Goal: Browse casually: Explore the website without a specific task or goal

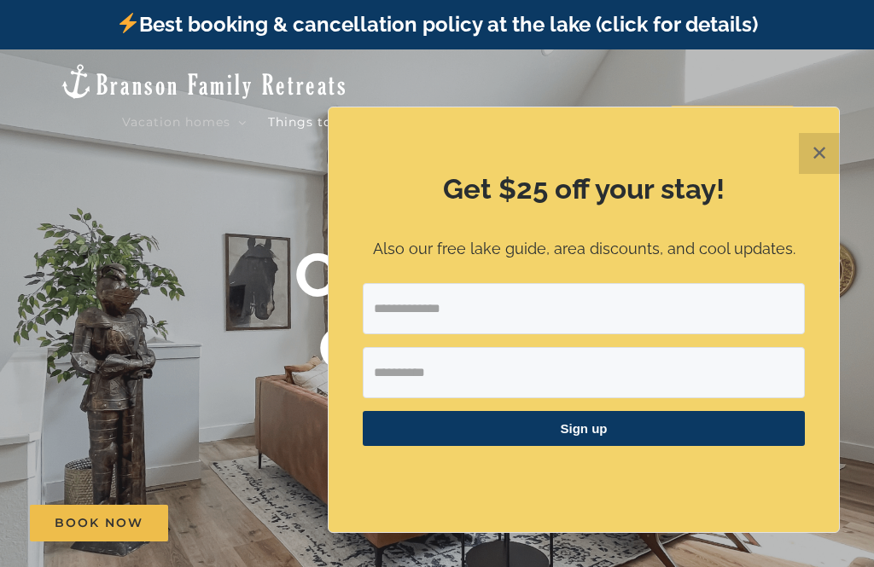
click at [822, 140] on button "✕" at bounding box center [818, 153] width 41 height 41
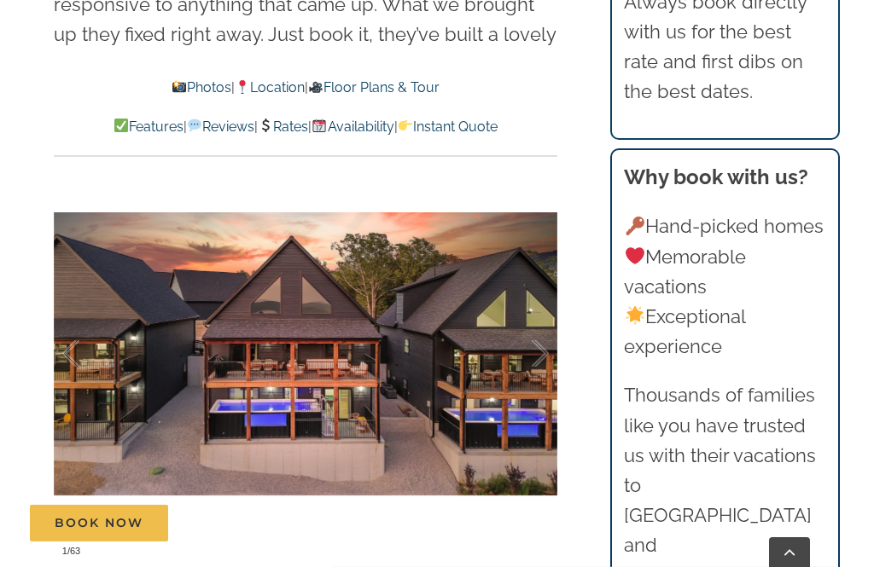
scroll to position [1091, 0]
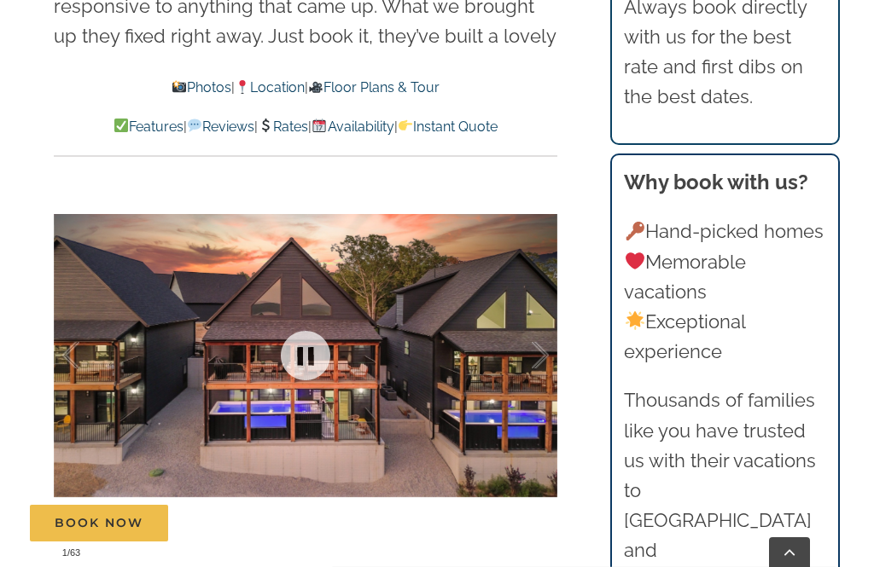
click at [299, 338] on link at bounding box center [305, 356] width 68 height 68
click at [303, 329] on link at bounding box center [305, 356] width 68 height 68
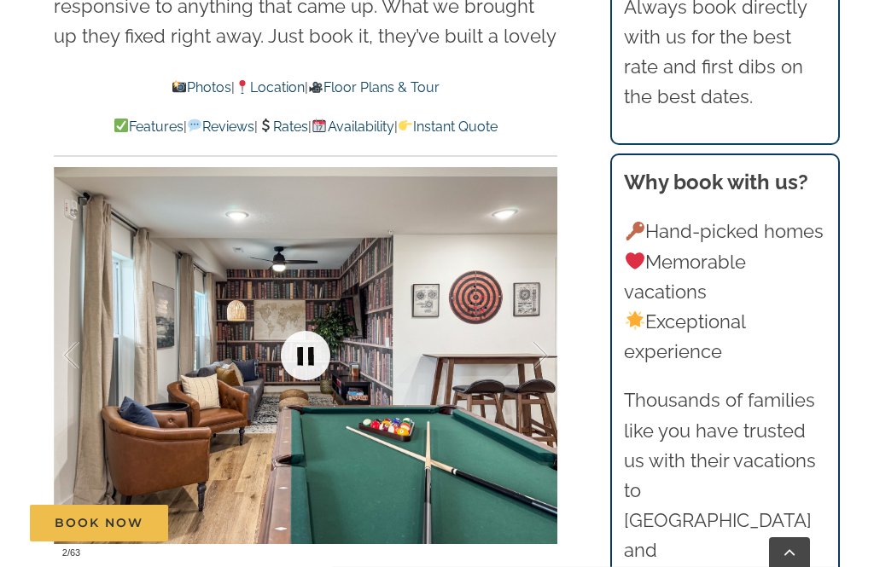
click at [296, 322] on link at bounding box center [305, 356] width 68 height 68
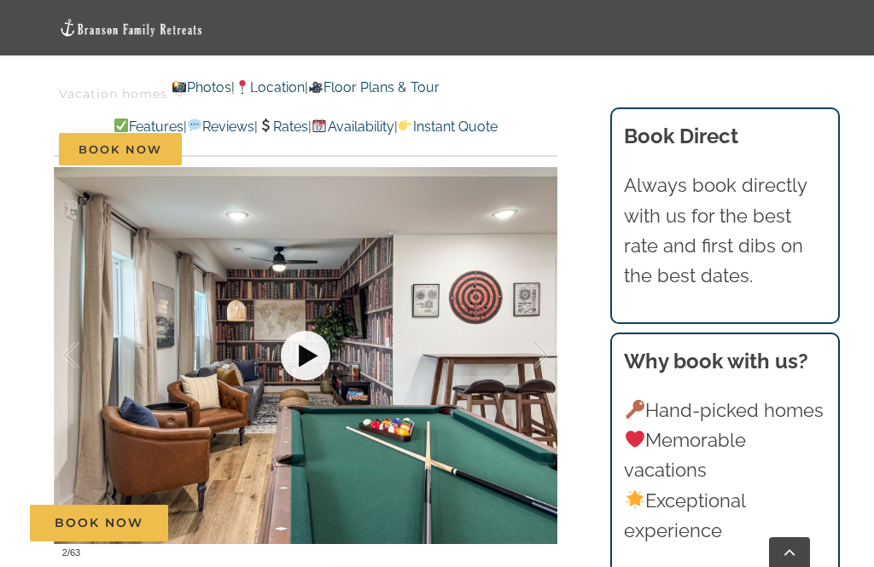
click at [295, 322] on link at bounding box center [305, 356] width 68 height 68
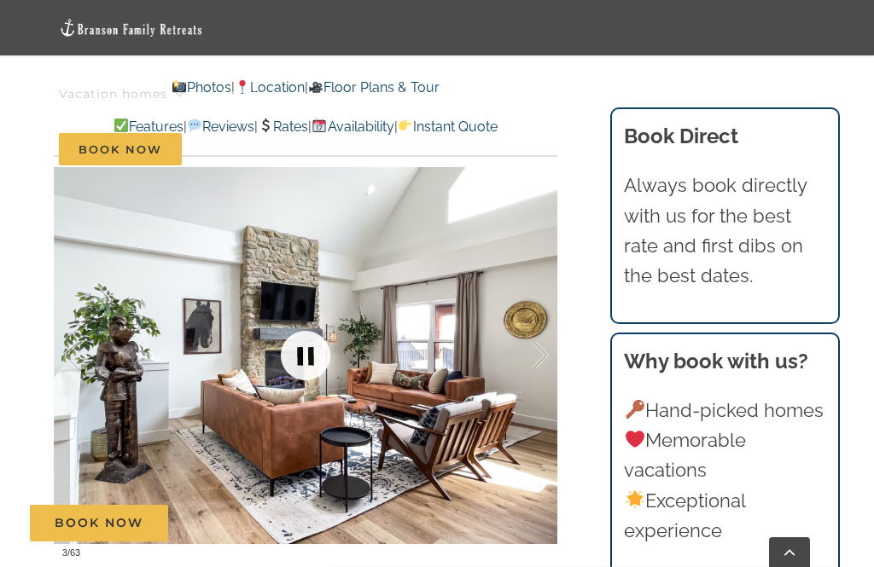
click at [294, 322] on link at bounding box center [305, 356] width 68 height 68
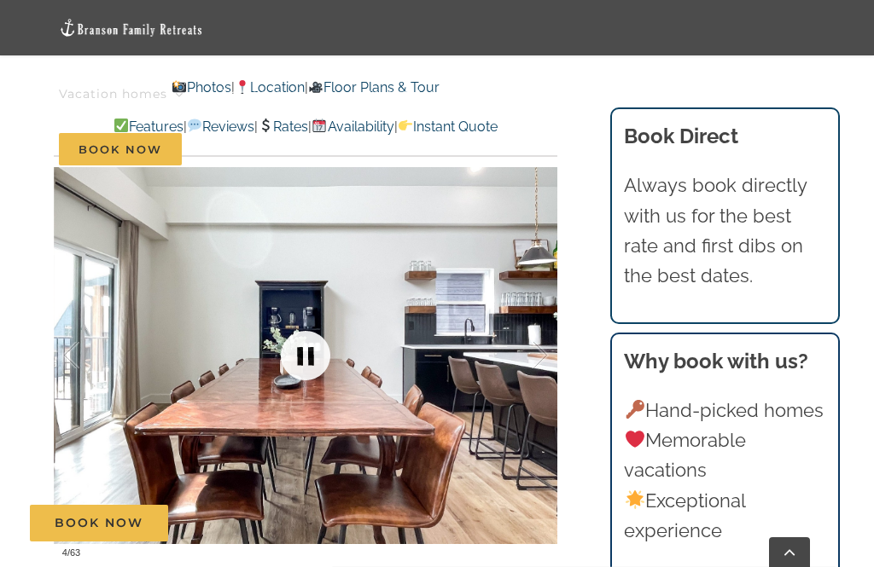
click at [293, 328] on link at bounding box center [305, 356] width 68 height 68
click at [299, 323] on link at bounding box center [305, 356] width 68 height 68
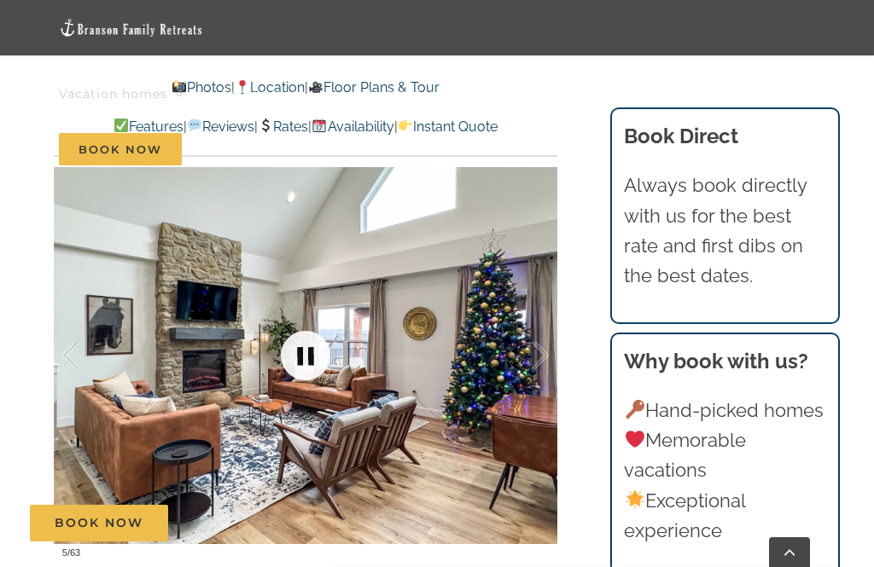
click at [293, 322] on link at bounding box center [305, 356] width 68 height 68
click at [308, 328] on link at bounding box center [305, 356] width 68 height 68
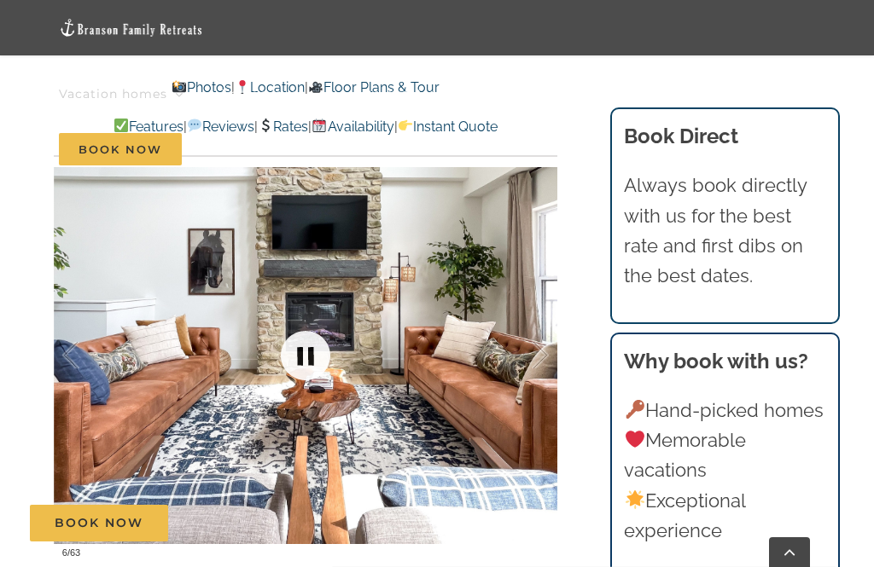
click at [301, 334] on link at bounding box center [305, 356] width 68 height 68
click at [306, 327] on link at bounding box center [305, 356] width 68 height 68
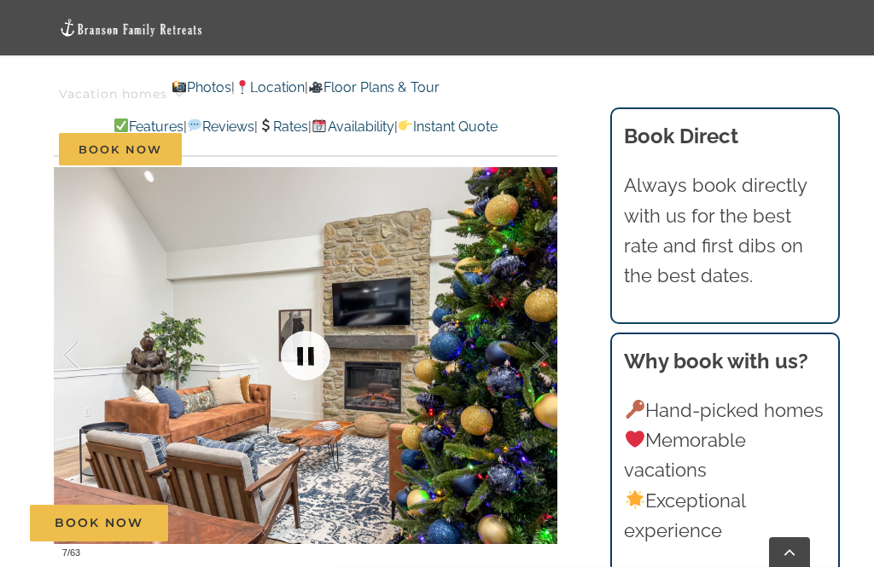
click at [299, 330] on link at bounding box center [305, 356] width 68 height 68
click at [301, 324] on link at bounding box center [305, 356] width 68 height 68
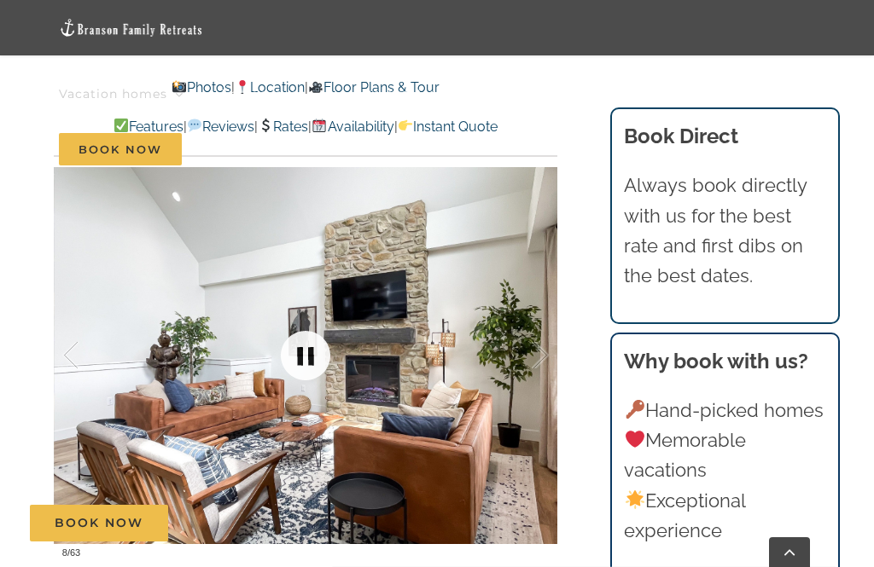
click at [305, 328] on link at bounding box center [305, 356] width 68 height 68
click at [305, 322] on link at bounding box center [305, 356] width 68 height 68
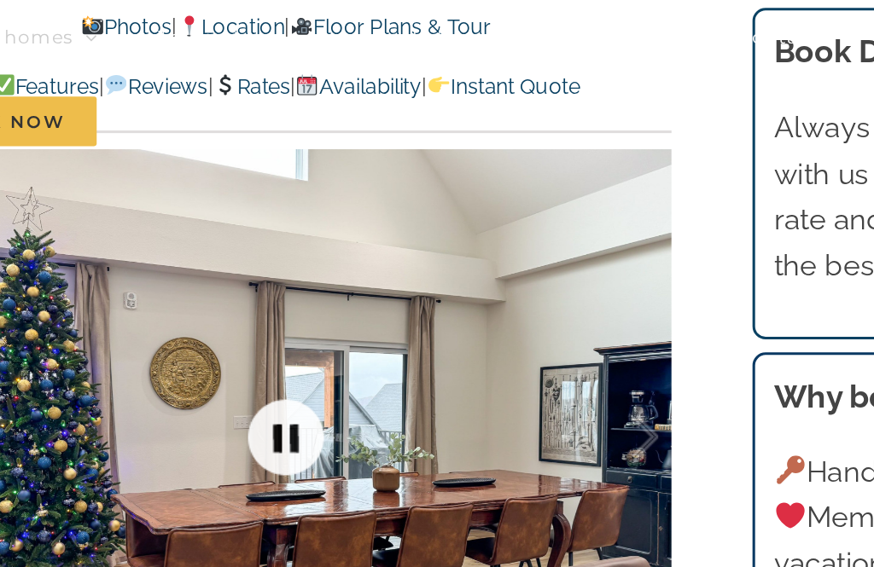
click at [271, 322] on link at bounding box center [305, 356] width 68 height 68
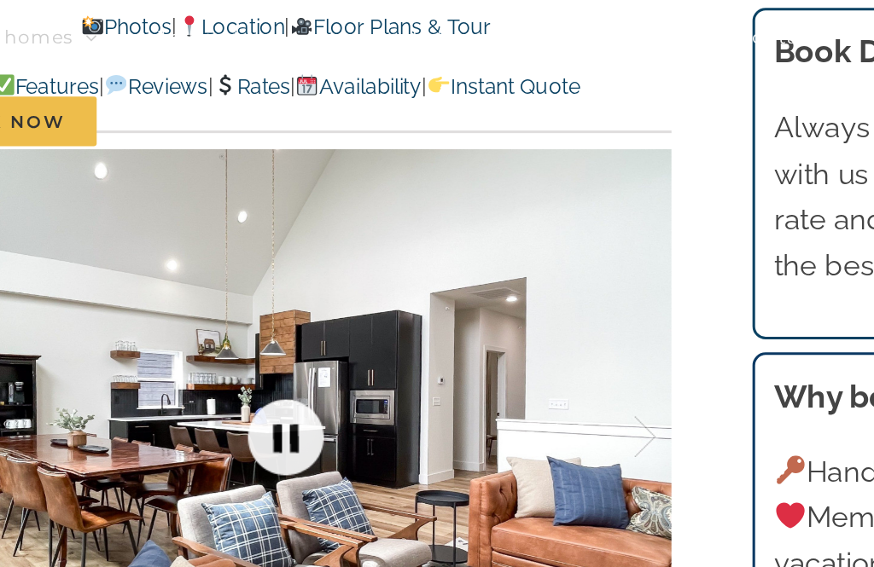
click at [271, 322] on link at bounding box center [305, 356] width 68 height 68
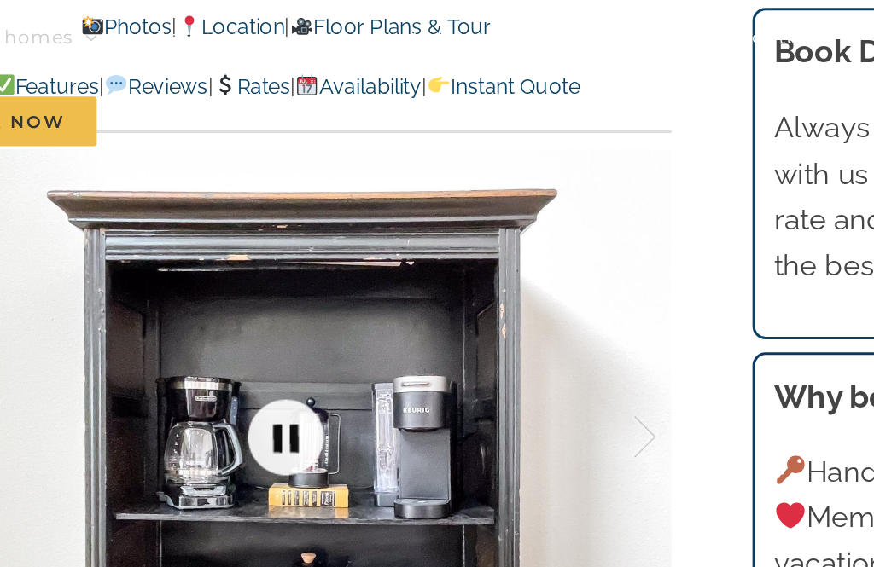
click at [271, 322] on link at bounding box center [305, 356] width 68 height 68
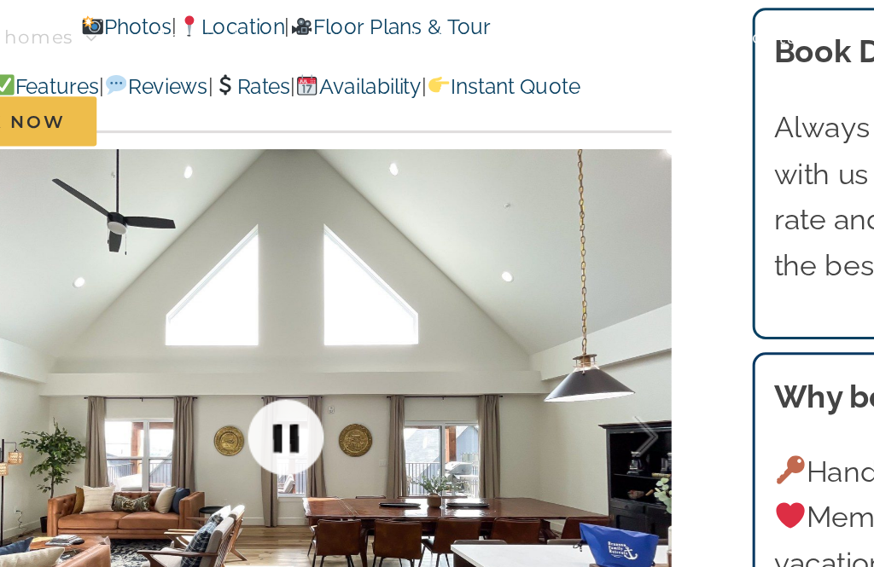
click at [271, 322] on link at bounding box center [305, 356] width 68 height 68
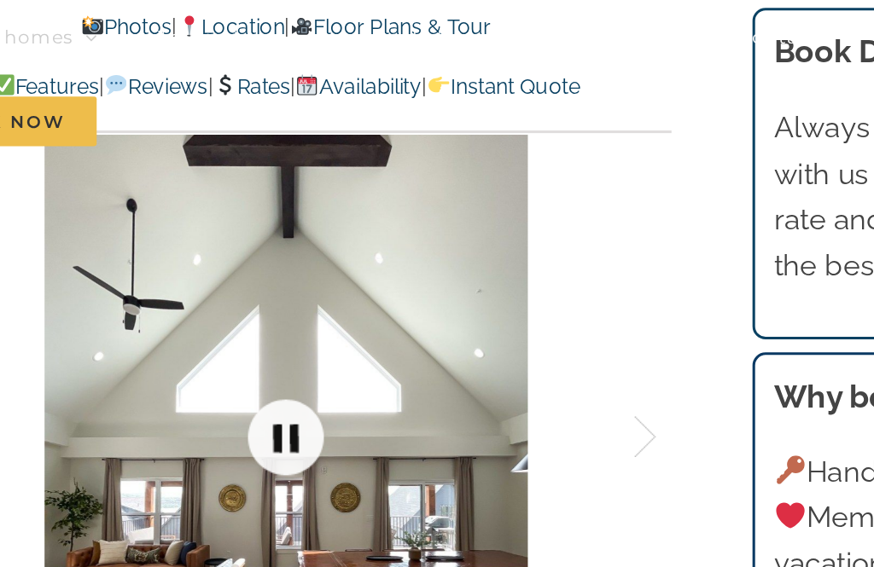
click at [271, 322] on link at bounding box center [305, 356] width 68 height 68
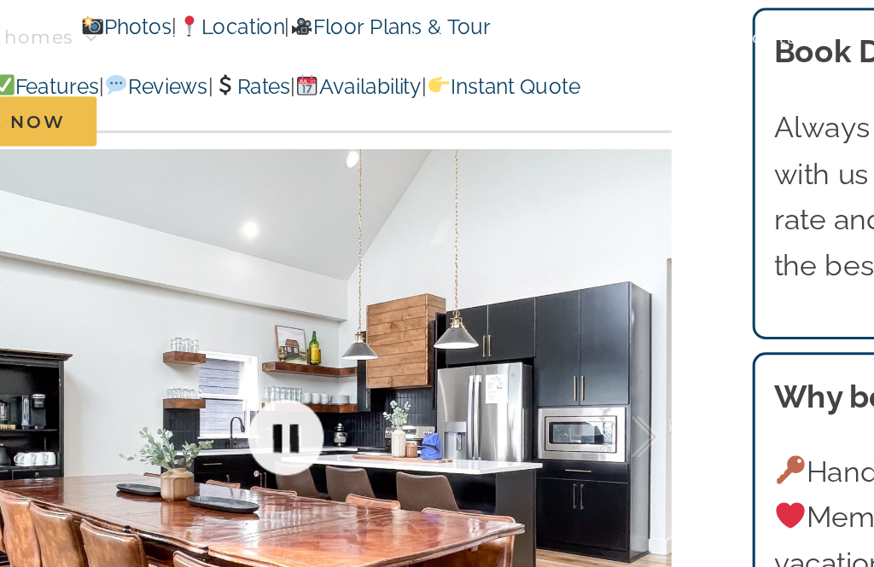
click at [271, 322] on link at bounding box center [305, 356] width 68 height 68
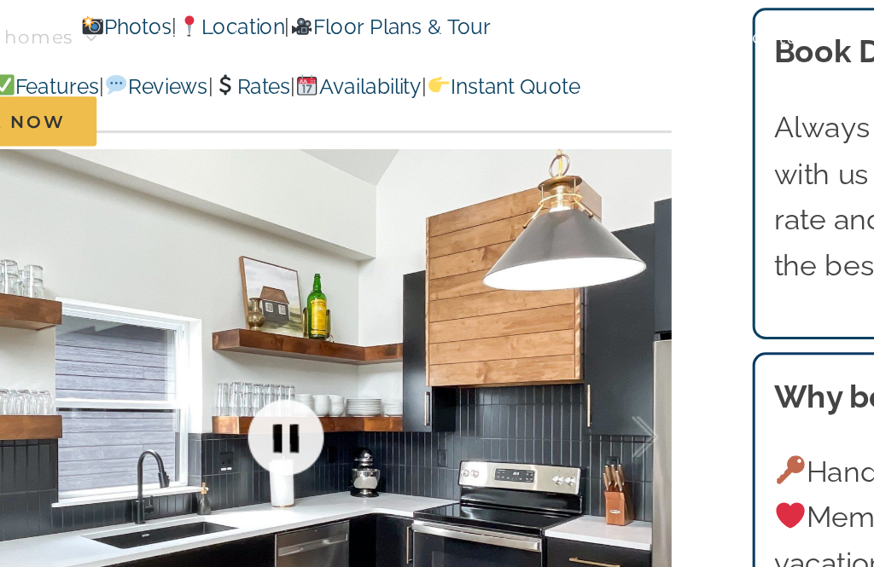
click at [271, 322] on link at bounding box center [305, 356] width 68 height 68
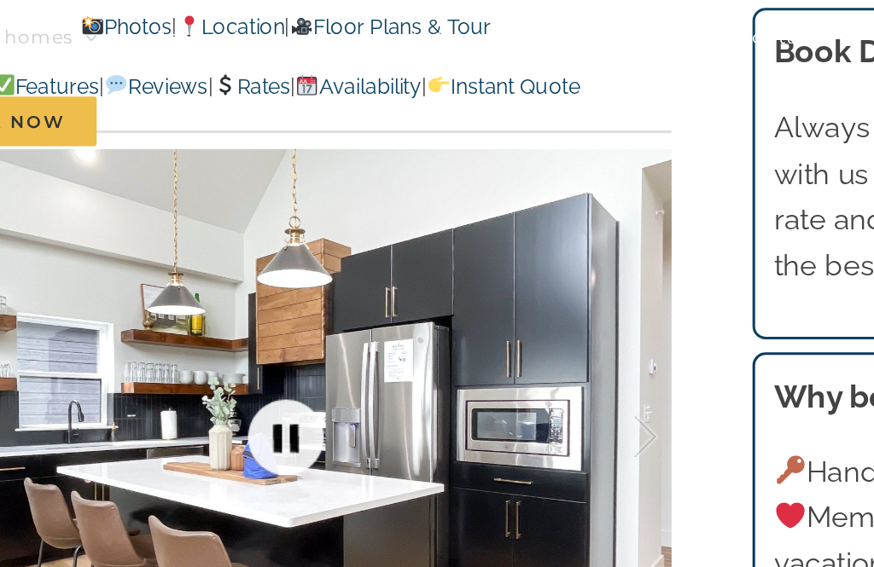
click at [271, 322] on link at bounding box center [305, 356] width 68 height 68
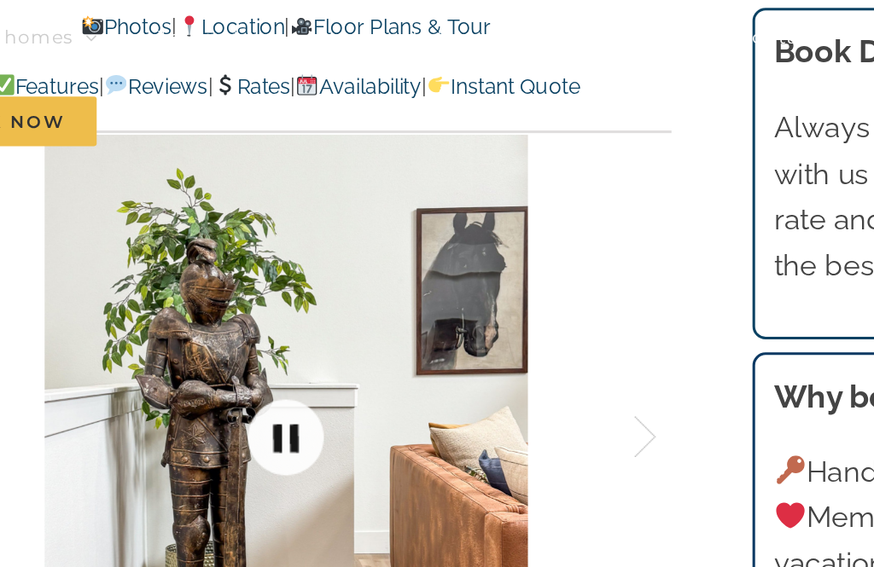
click at [271, 322] on link at bounding box center [305, 356] width 68 height 68
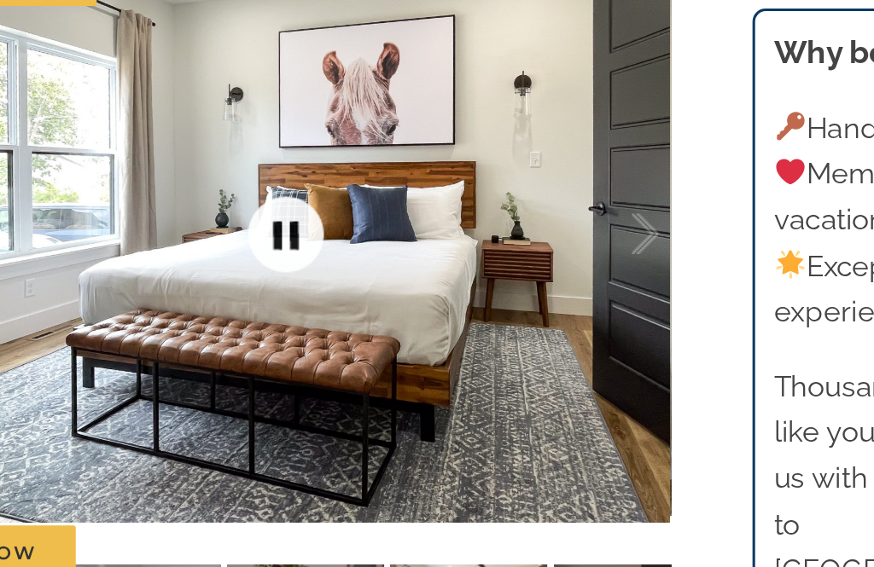
scroll to position [1133, 0]
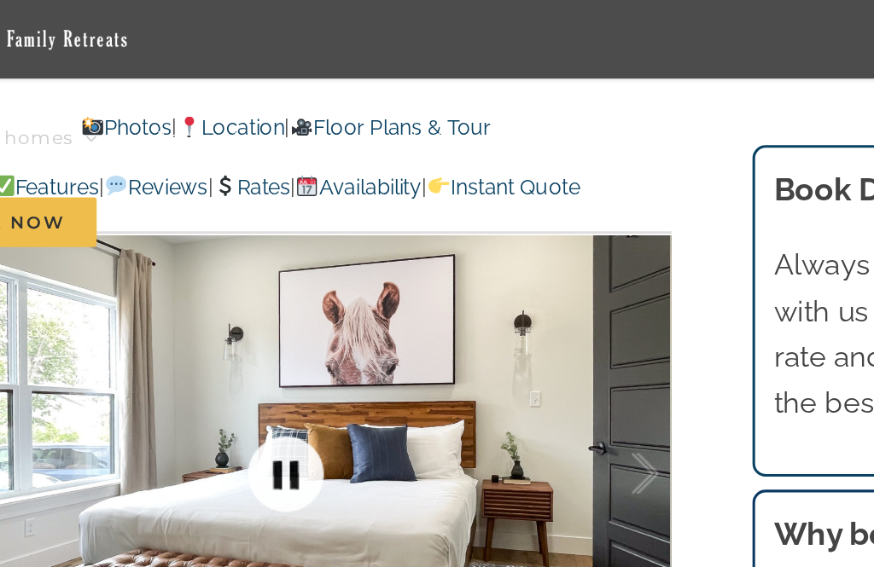
click at [271, 280] on link at bounding box center [305, 314] width 68 height 68
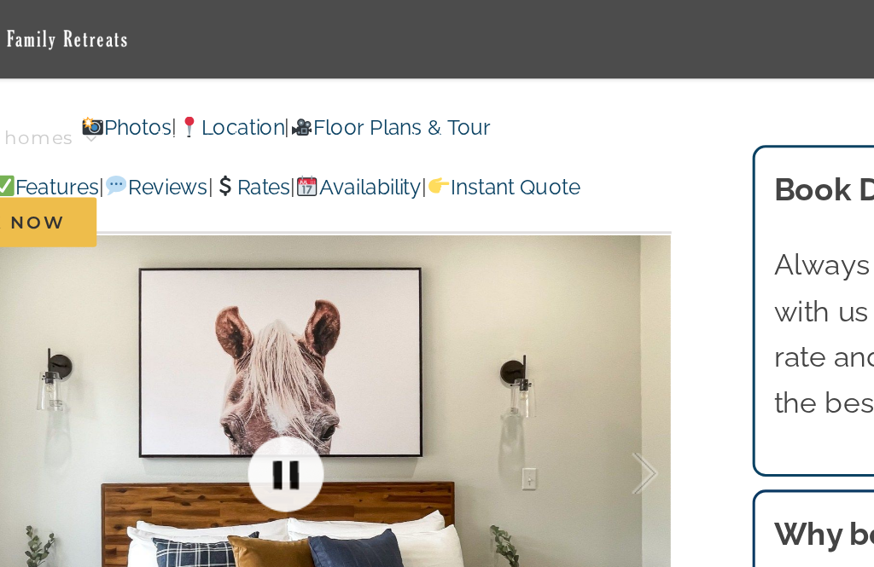
click at [54, 258] on div at bounding box center [305, 313] width 503 height 421
click at [54, 282] on div at bounding box center [305, 313] width 503 height 421
click at [54, 283] on div at bounding box center [305, 313] width 503 height 421
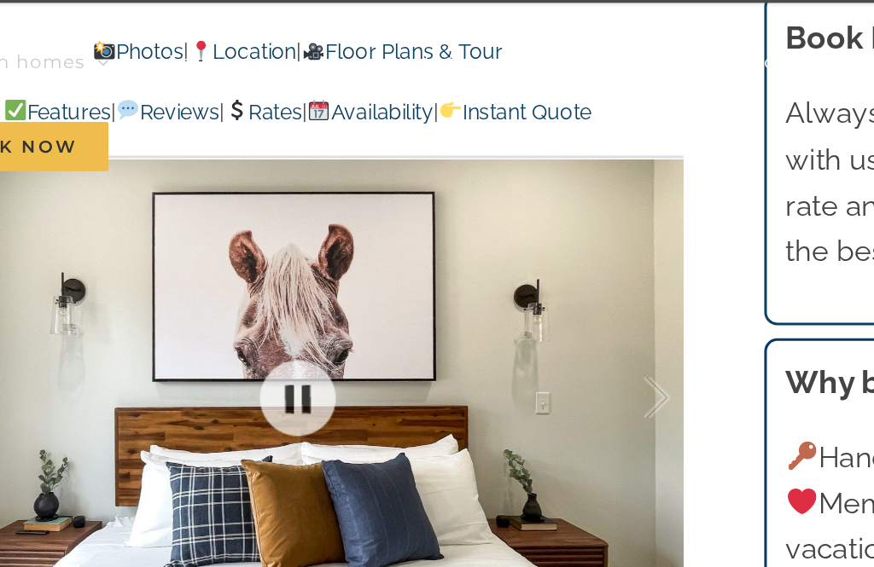
click at [54, 220] on div at bounding box center [305, 313] width 503 height 421
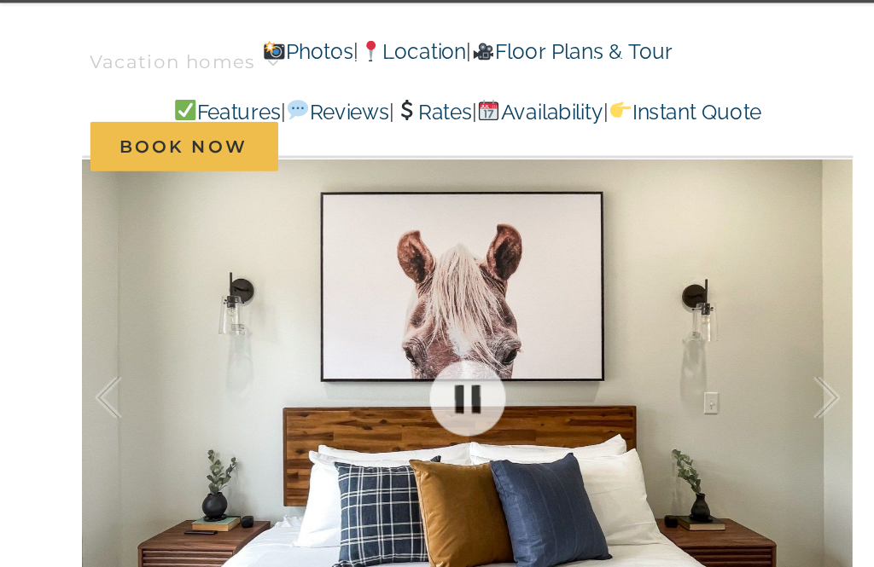
click at [72, 261] on div at bounding box center [88, 314] width 53 height 106
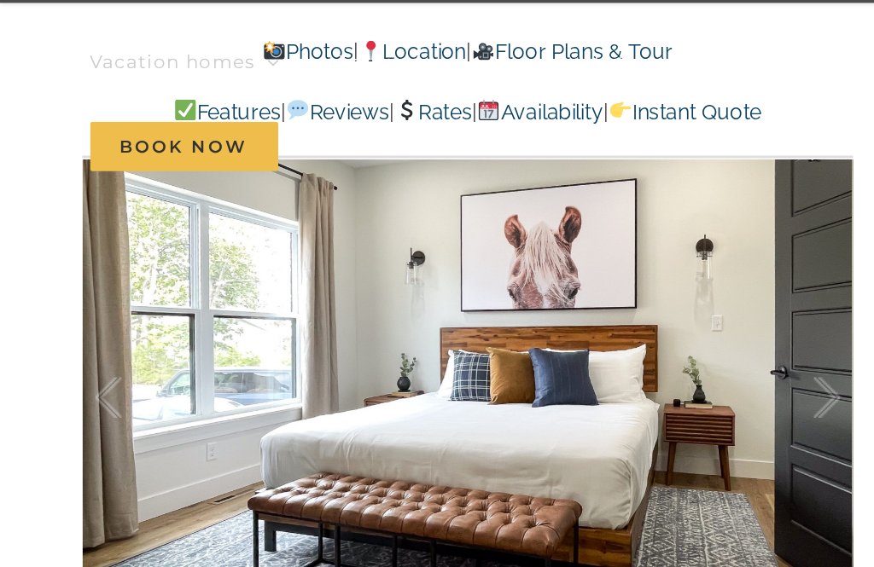
click at [537, 261] on div at bounding box center [522, 314] width 53 height 106
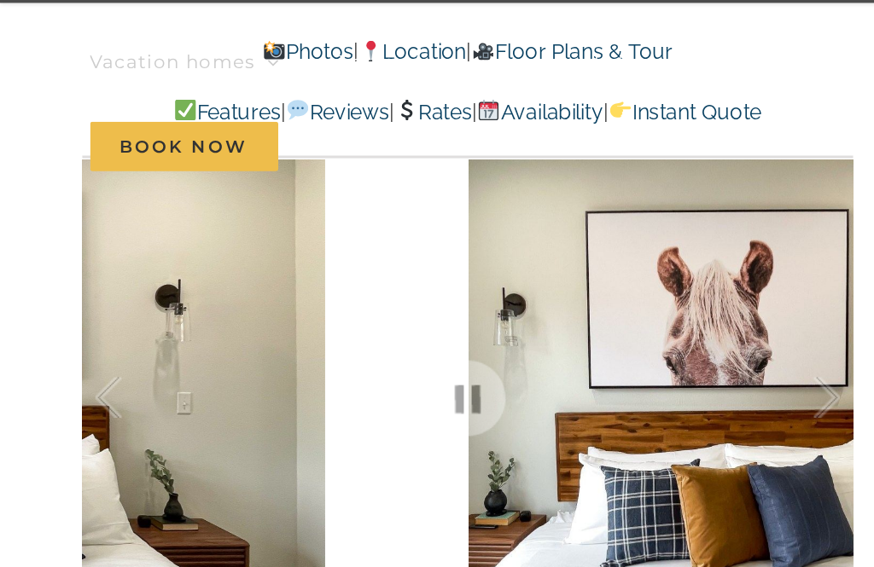
click at [541, 261] on div at bounding box center [522, 314] width 53 height 106
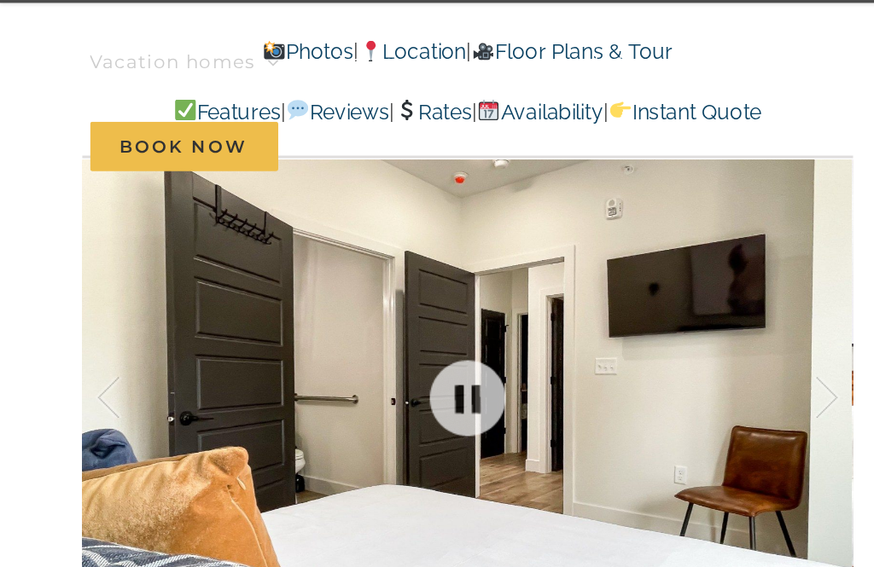
click at [546, 261] on div at bounding box center [522, 314] width 53 height 106
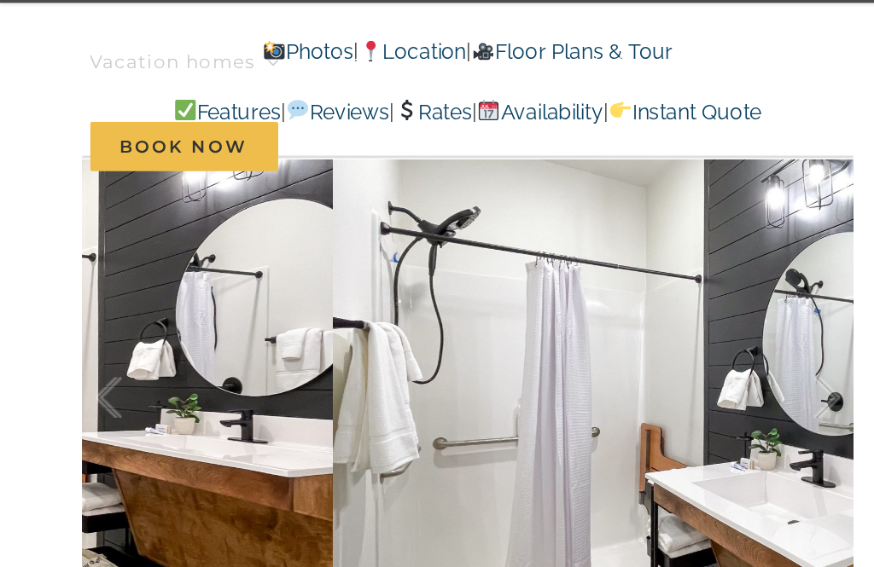
click at [543, 261] on div at bounding box center [522, 314] width 53 height 106
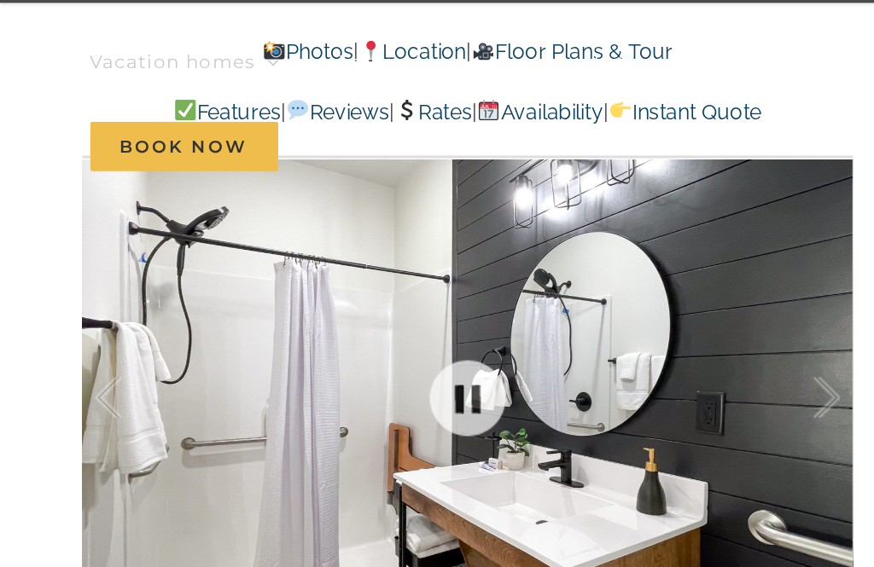
click at [553, 224] on div at bounding box center [305, 313] width 503 height 421
click at [548, 261] on div at bounding box center [522, 314] width 53 height 106
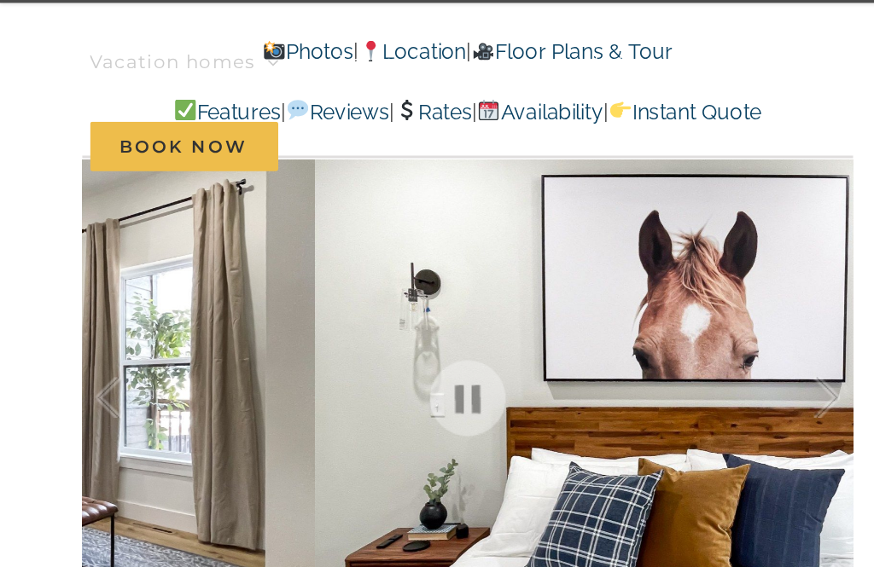
click at [547, 261] on div at bounding box center [522, 314] width 53 height 106
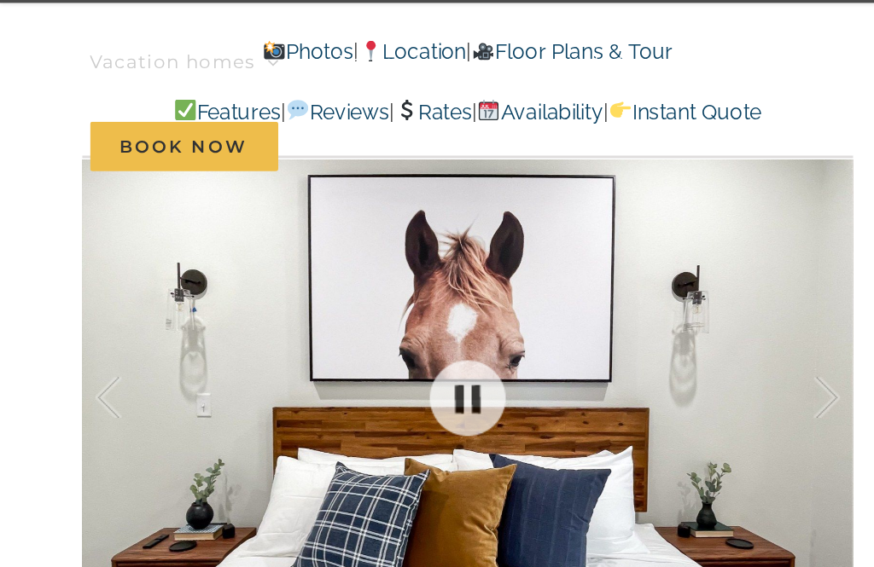
click at [551, 219] on div at bounding box center [305, 313] width 503 height 421
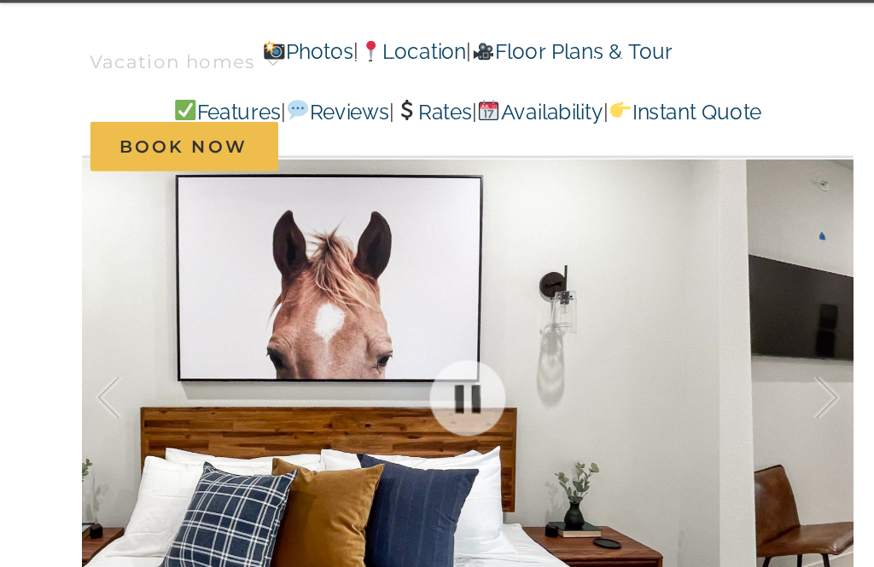
click at [548, 261] on div at bounding box center [522, 314] width 53 height 106
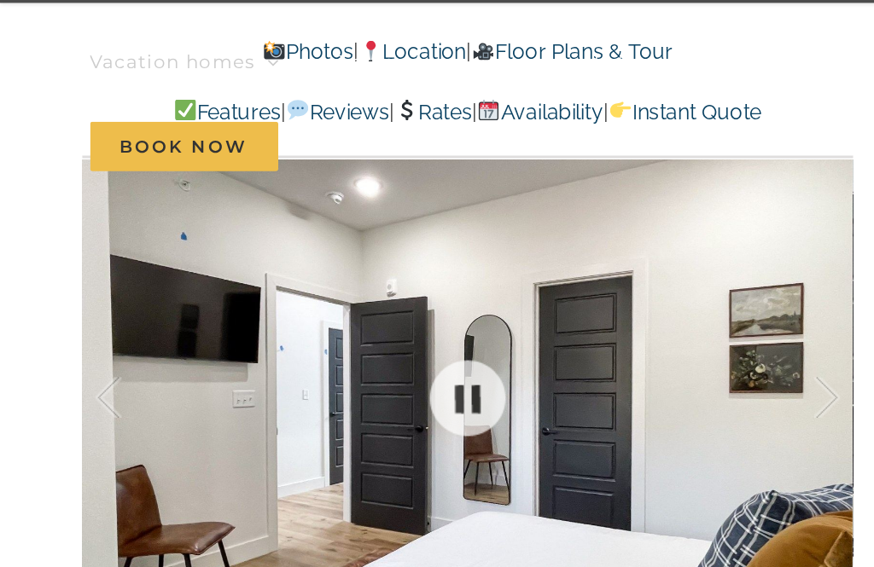
click at [554, 224] on div at bounding box center [305, 313] width 503 height 421
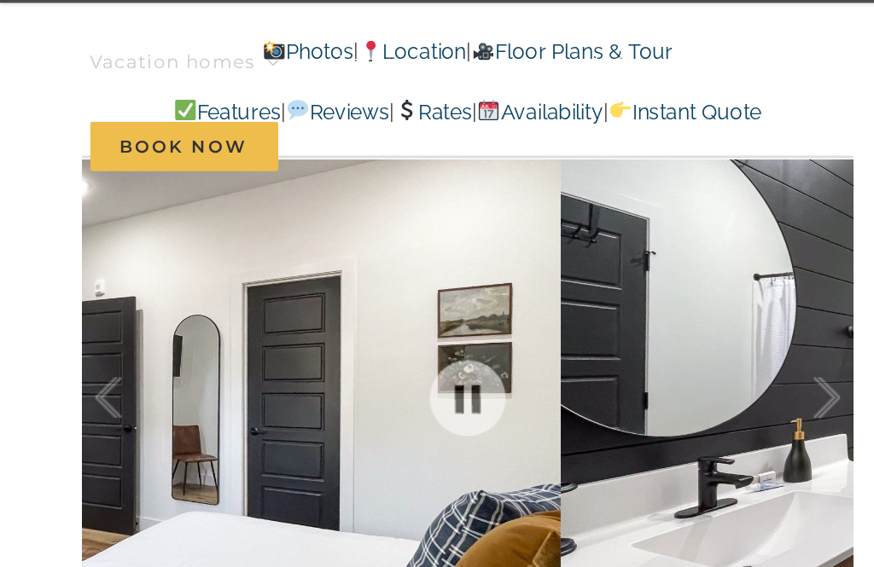
click at [546, 261] on div at bounding box center [522, 314] width 53 height 106
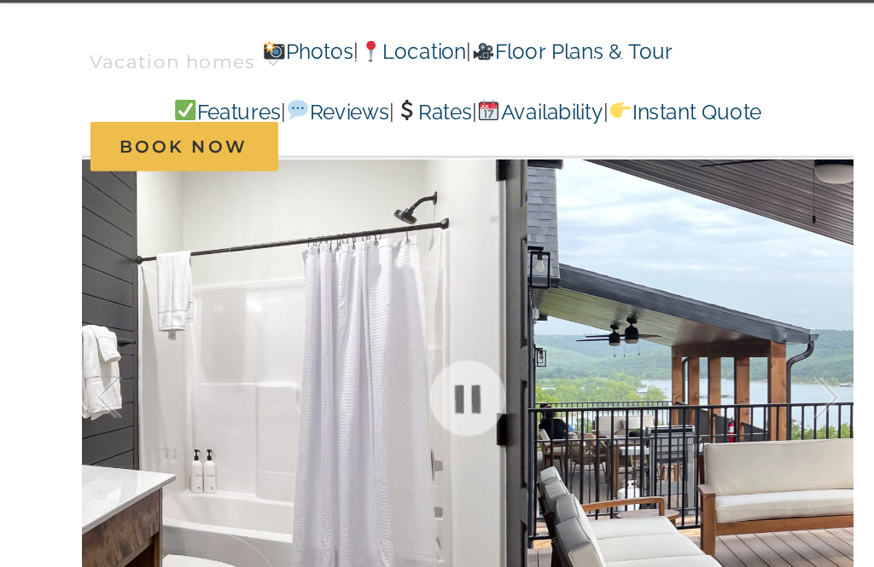
click at [544, 261] on div at bounding box center [522, 314] width 53 height 106
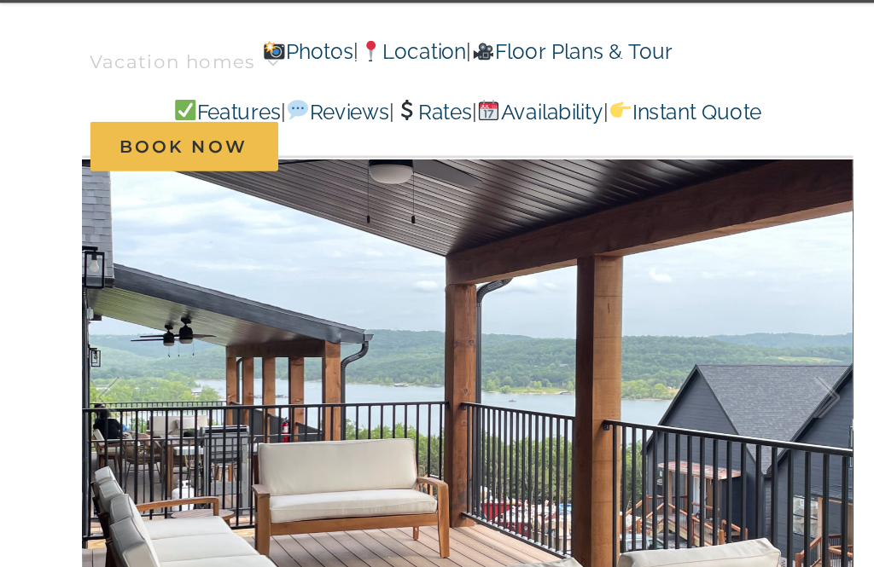
click at [548, 261] on div at bounding box center [522, 314] width 53 height 106
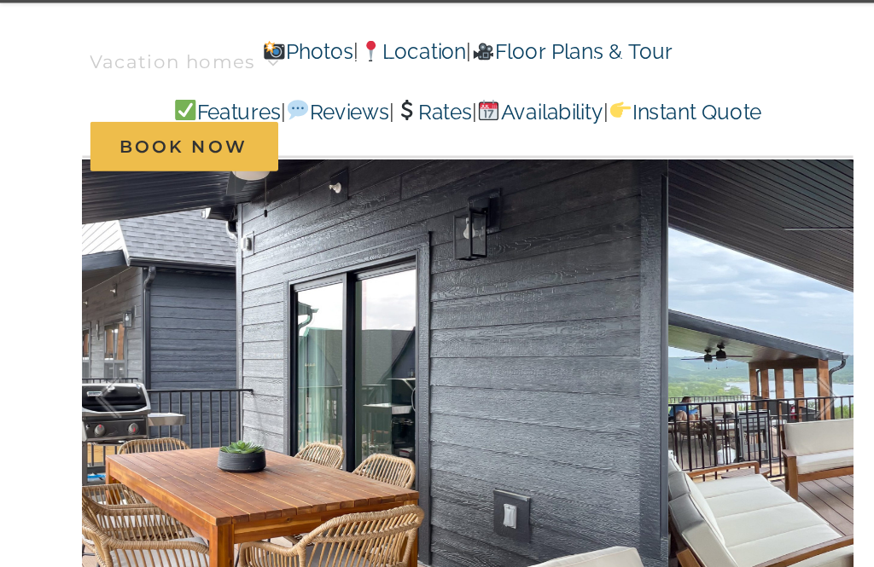
click at [548, 261] on div at bounding box center [522, 314] width 53 height 106
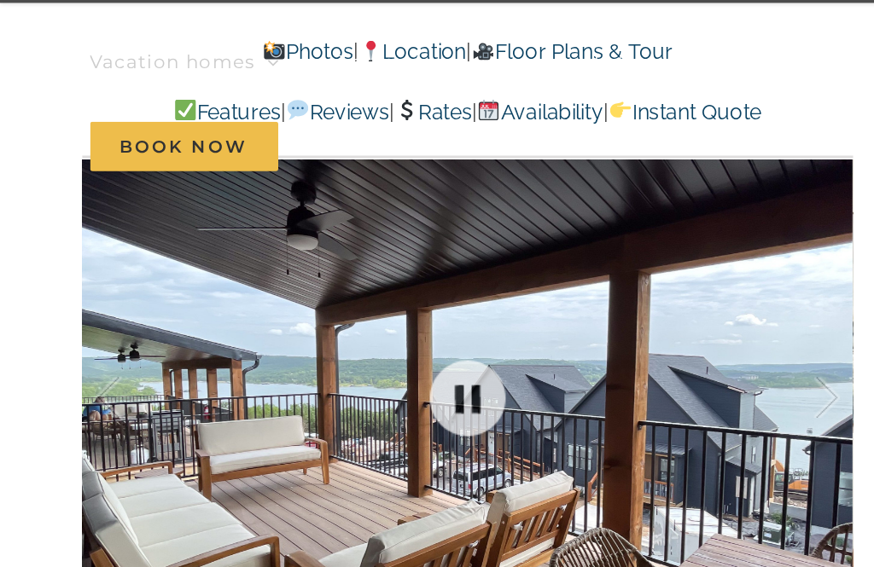
click at [554, 231] on div at bounding box center [305, 313] width 503 height 421
click at [549, 230] on div at bounding box center [305, 313] width 503 height 421
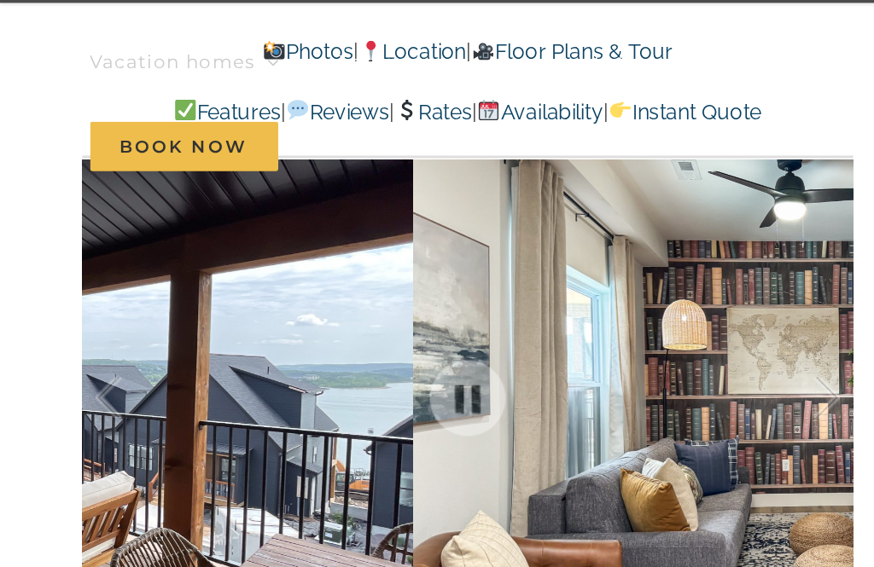
click at [547, 261] on div at bounding box center [522, 314] width 53 height 106
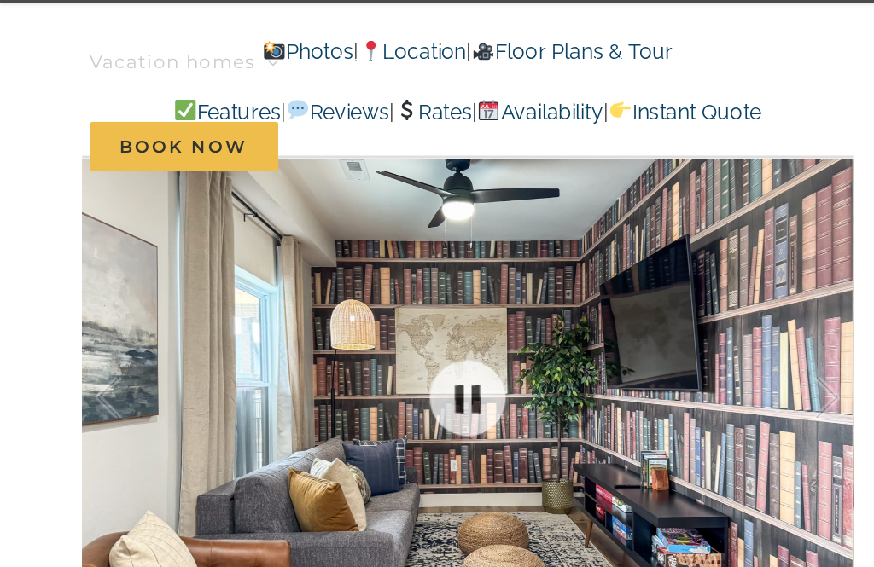
click at [549, 229] on div at bounding box center [305, 313] width 503 height 421
click at [551, 226] on div at bounding box center [305, 313] width 503 height 421
click at [550, 223] on div at bounding box center [305, 313] width 503 height 421
click at [311, 280] on link at bounding box center [305, 314] width 68 height 68
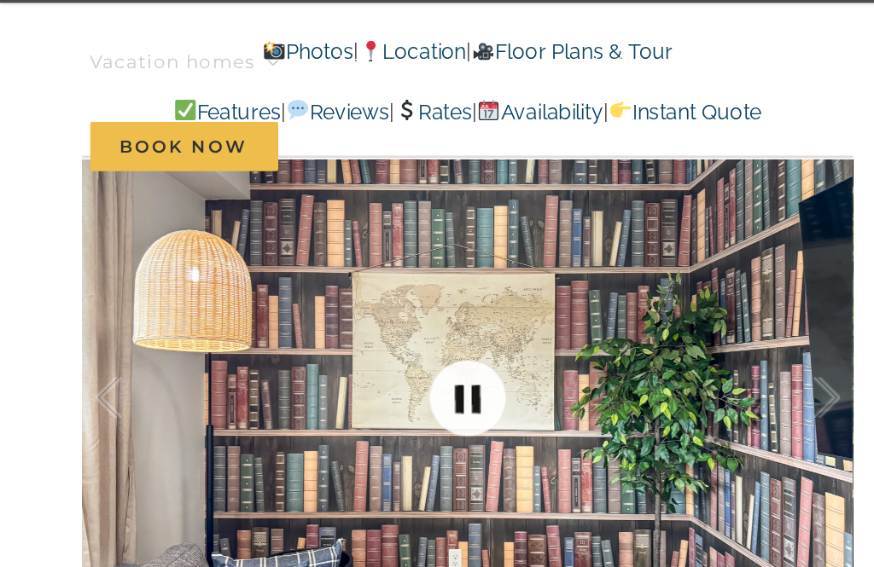
click at [314, 280] on link at bounding box center [305, 314] width 68 height 68
click at [310, 280] on link at bounding box center [305, 314] width 68 height 68
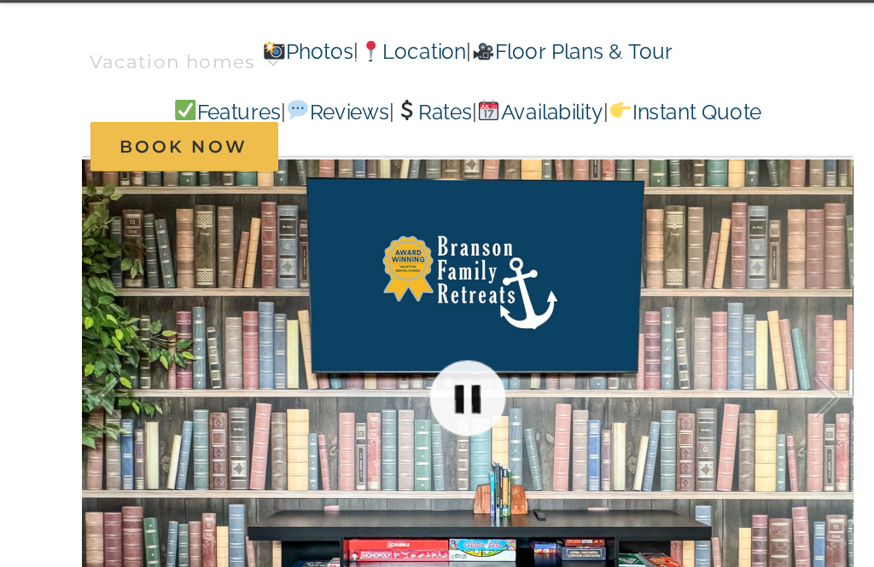
click at [311, 280] on link at bounding box center [305, 314] width 68 height 68
click at [316, 280] on link at bounding box center [305, 314] width 68 height 68
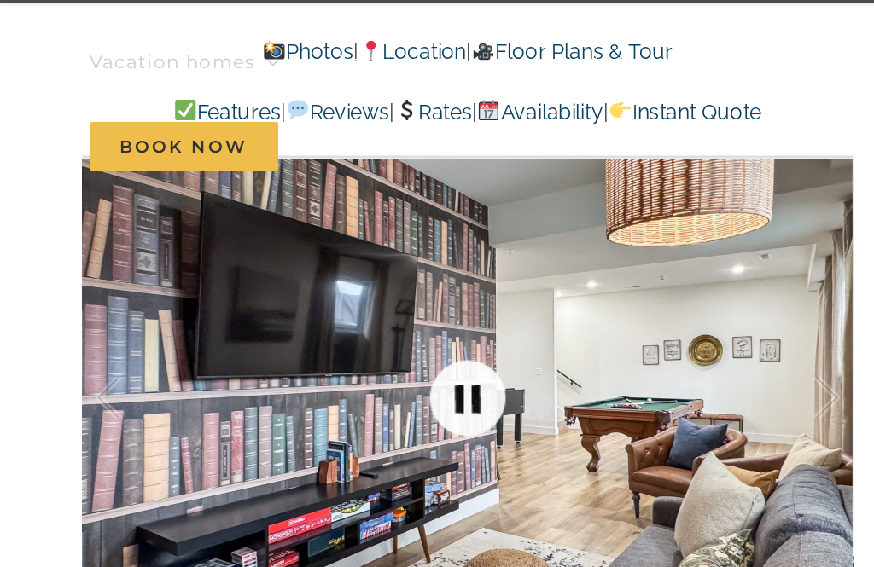
click at [306, 280] on link at bounding box center [305, 314] width 68 height 68
click at [314, 280] on link at bounding box center [305, 314] width 68 height 68
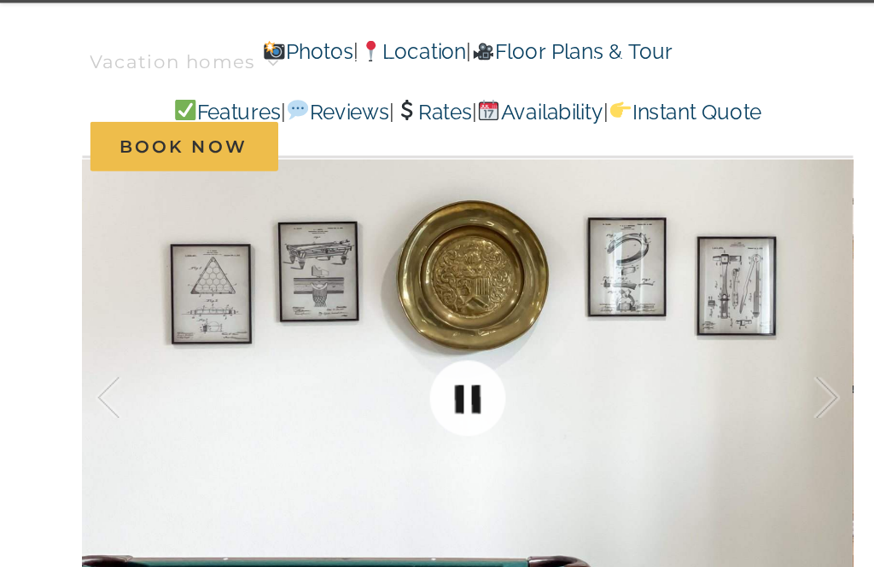
click at [305, 280] on link at bounding box center [305, 314] width 68 height 68
click at [300, 280] on link at bounding box center [305, 314] width 68 height 68
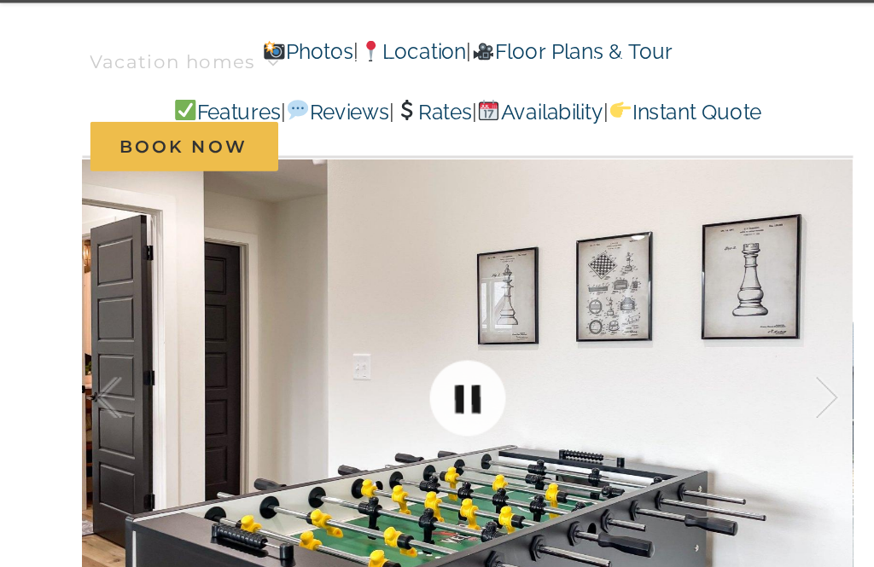
click at [305, 280] on link at bounding box center [305, 314] width 68 height 68
click at [302, 280] on link at bounding box center [305, 314] width 68 height 68
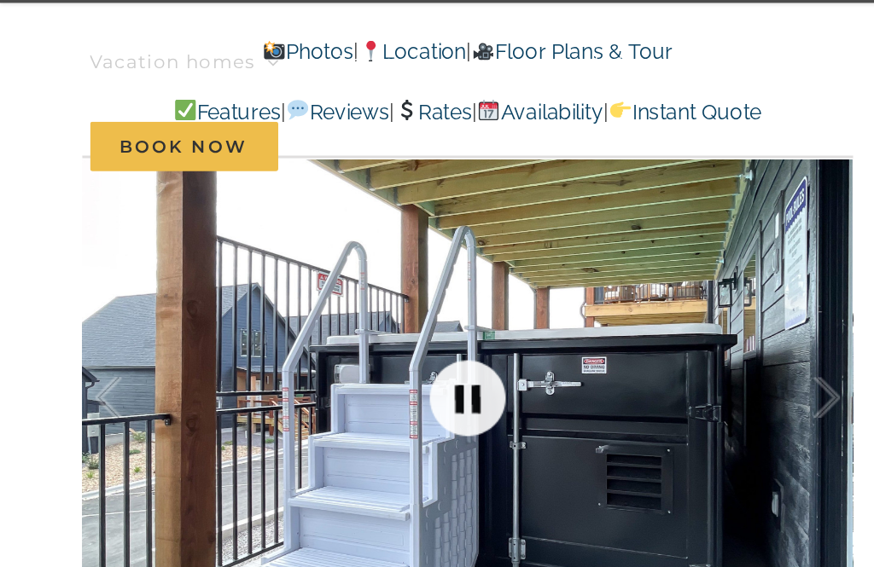
click at [297, 280] on link at bounding box center [305, 314] width 68 height 68
click at [301, 280] on link at bounding box center [305, 314] width 68 height 68
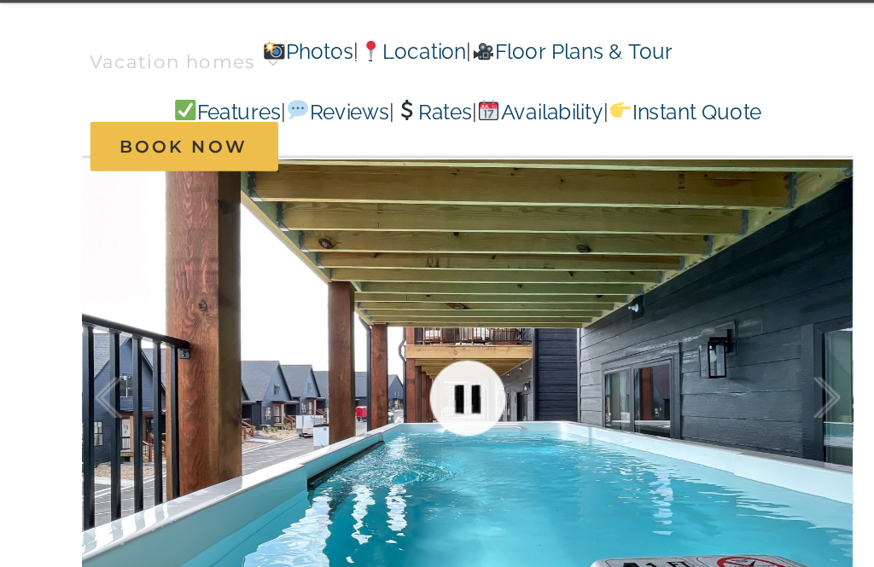
click at [306, 280] on link at bounding box center [305, 314] width 68 height 68
click at [304, 280] on link at bounding box center [305, 314] width 68 height 68
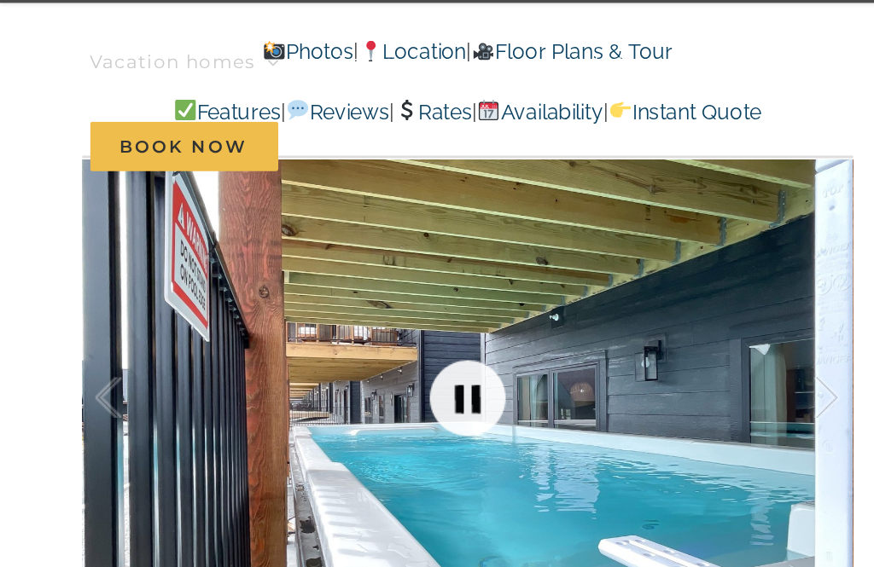
click at [313, 280] on link at bounding box center [305, 314] width 68 height 68
click at [299, 280] on link at bounding box center [305, 314] width 68 height 68
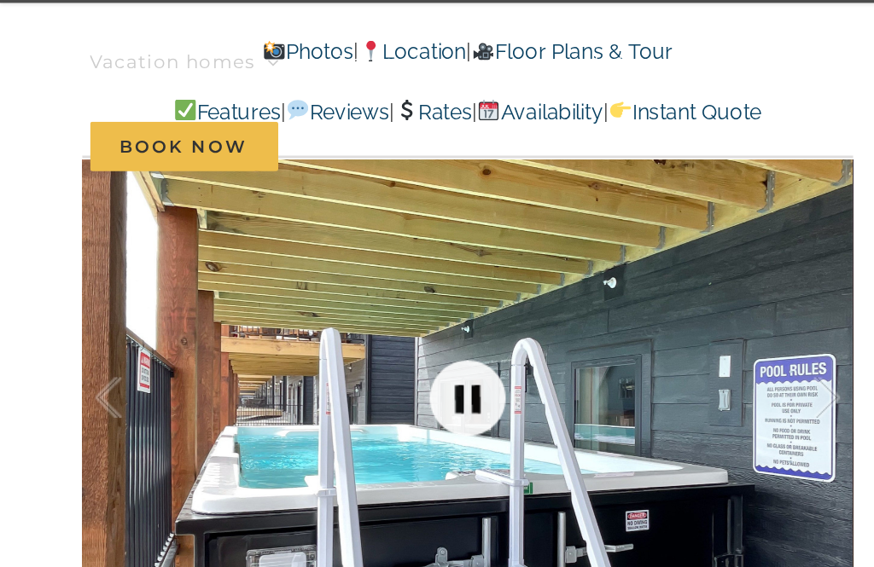
click at [304, 280] on link at bounding box center [305, 314] width 68 height 68
click at [300, 280] on link at bounding box center [305, 314] width 68 height 68
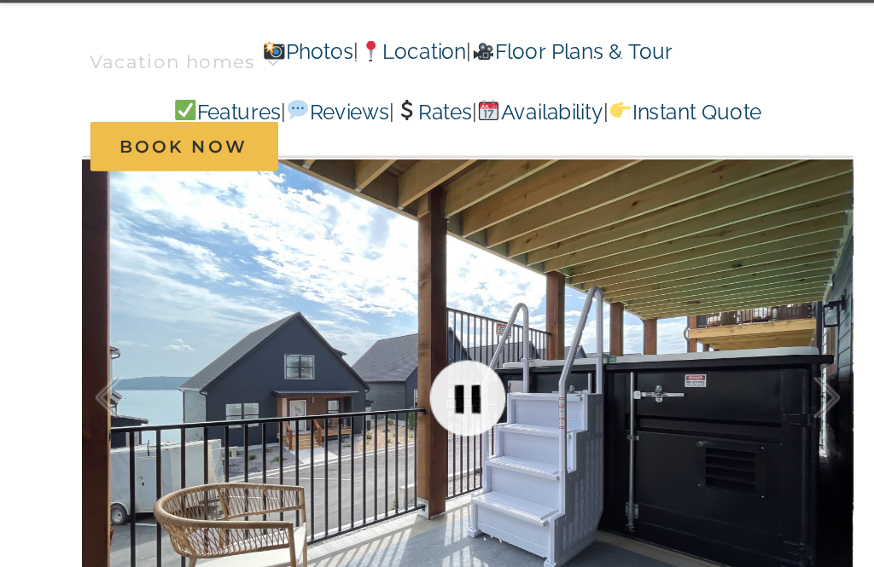
click at [299, 280] on link at bounding box center [305, 314] width 68 height 68
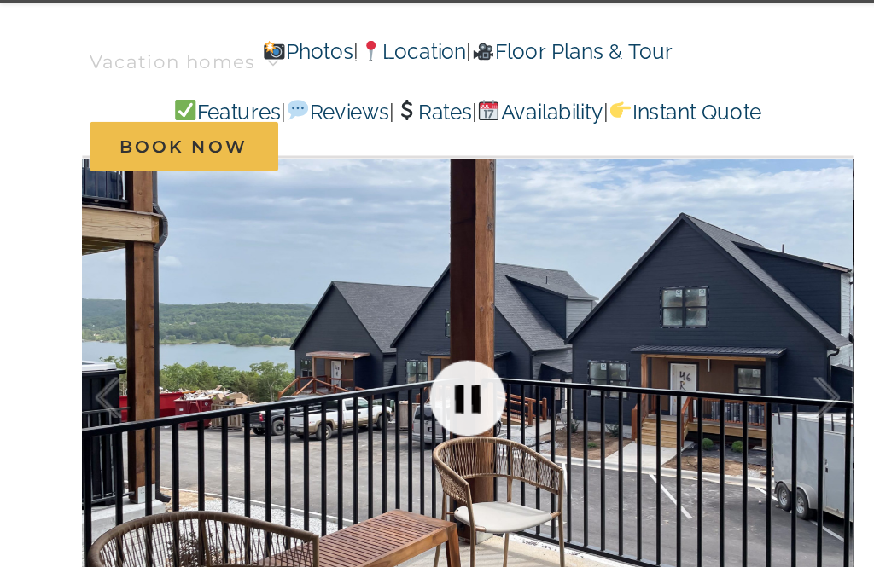
click at [303, 280] on link at bounding box center [305, 314] width 68 height 68
click at [304, 280] on link at bounding box center [305, 314] width 68 height 68
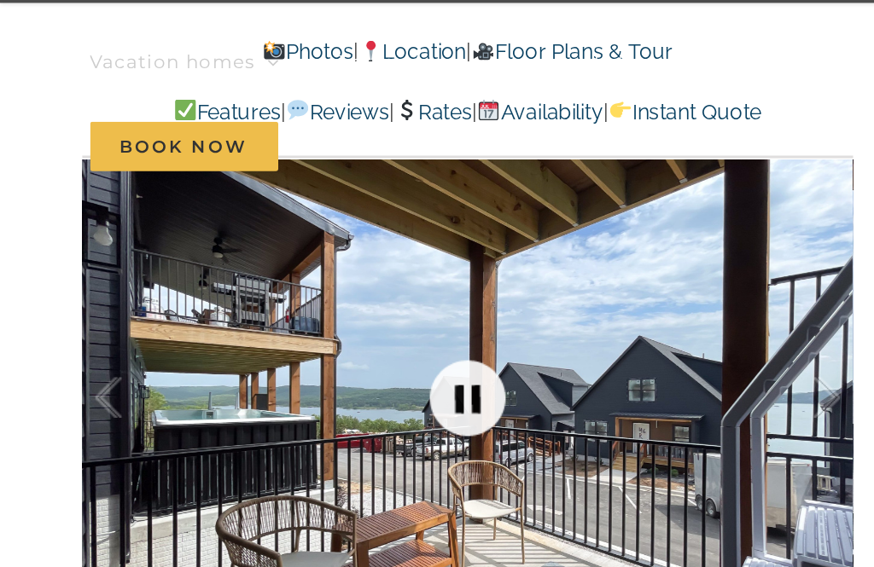
click at [300, 280] on link at bounding box center [305, 314] width 68 height 68
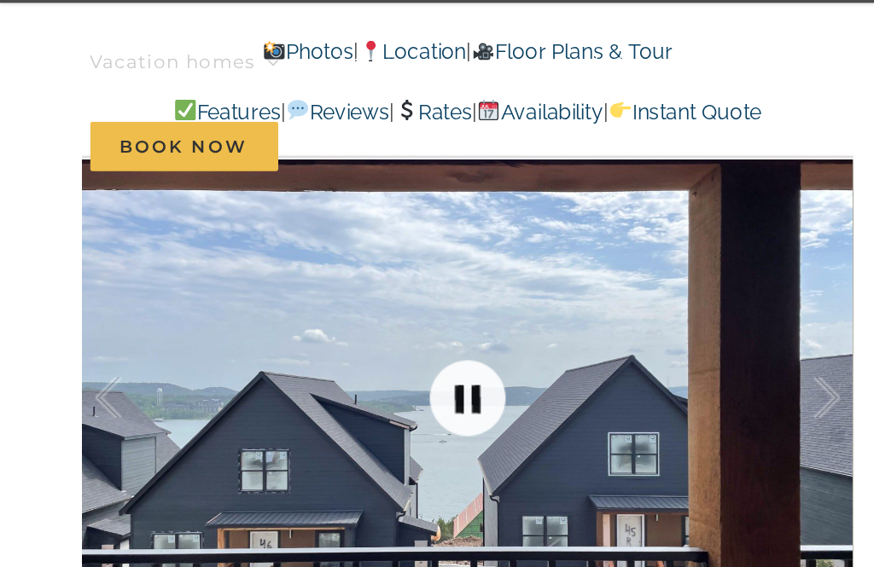
click at [299, 280] on link at bounding box center [305, 314] width 68 height 68
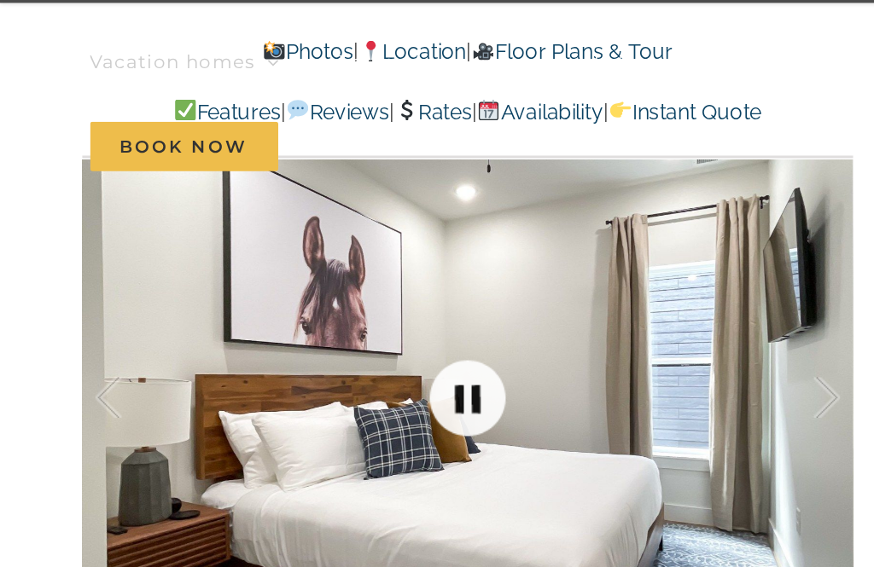
click at [303, 280] on link at bounding box center [305, 314] width 68 height 68
click at [305, 280] on link at bounding box center [305, 314] width 68 height 68
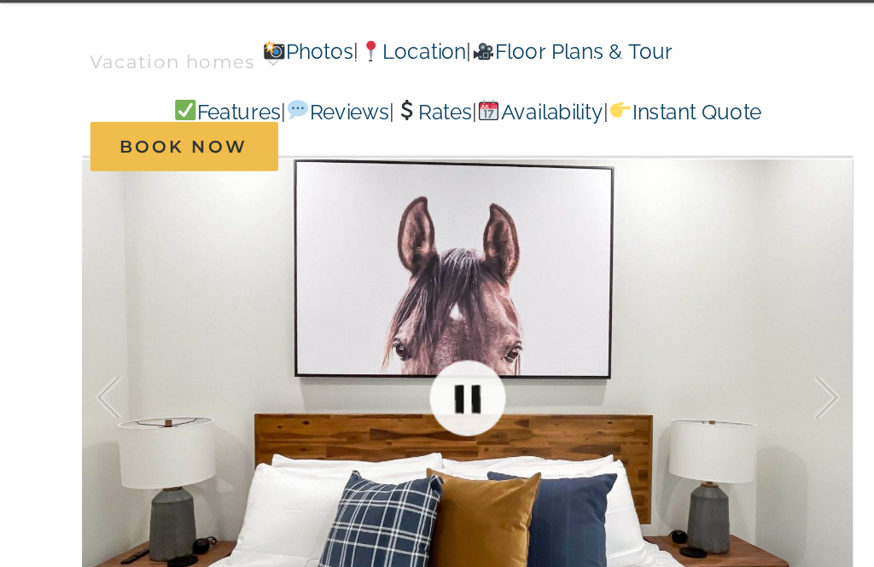
click at [306, 280] on link at bounding box center [305, 314] width 68 height 68
click at [300, 280] on link at bounding box center [305, 314] width 68 height 68
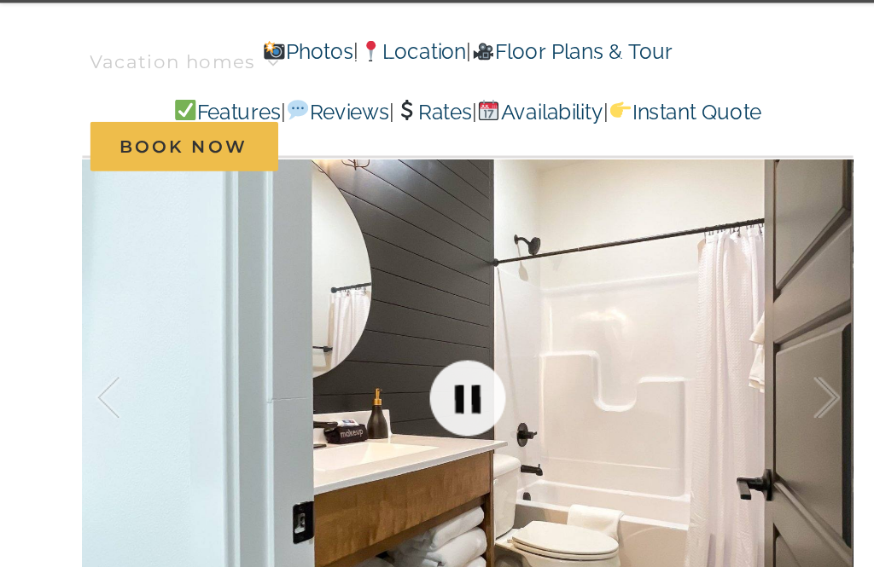
click at [297, 280] on link at bounding box center [305, 314] width 68 height 68
click at [299, 280] on link at bounding box center [305, 314] width 68 height 68
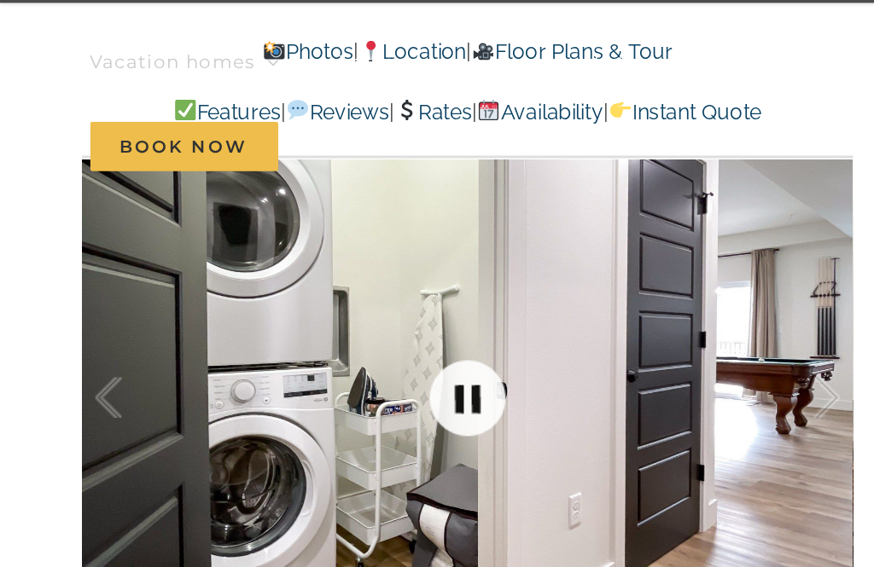
click at [307, 280] on link at bounding box center [305, 314] width 68 height 68
click at [308, 280] on link at bounding box center [305, 314] width 68 height 68
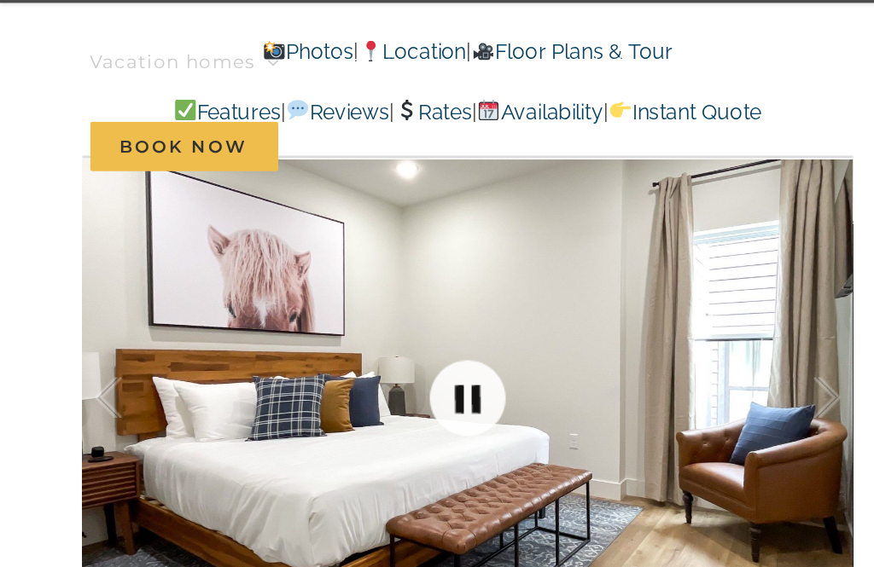
click at [302, 280] on link at bounding box center [305, 314] width 68 height 68
click at [303, 280] on link at bounding box center [305, 314] width 68 height 68
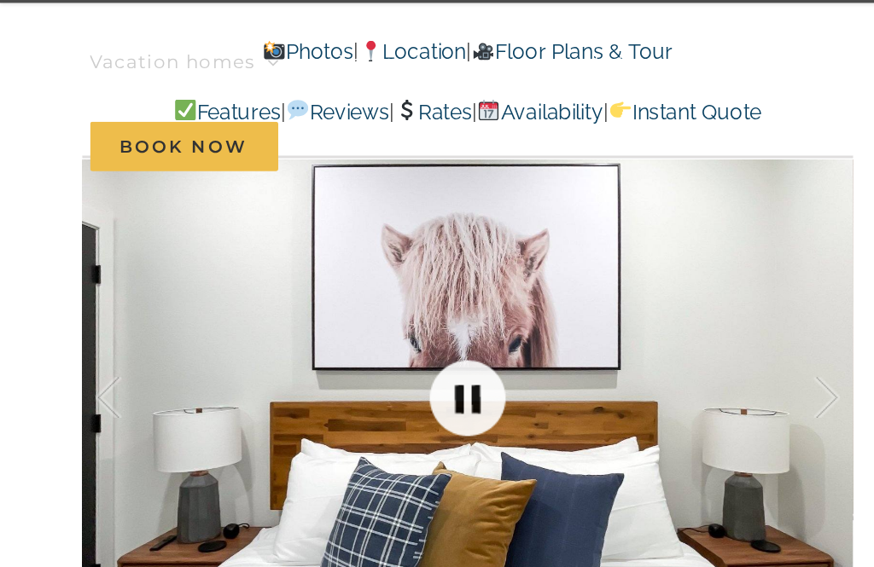
click at [308, 280] on link at bounding box center [305, 314] width 68 height 68
click at [304, 280] on link at bounding box center [305, 314] width 68 height 68
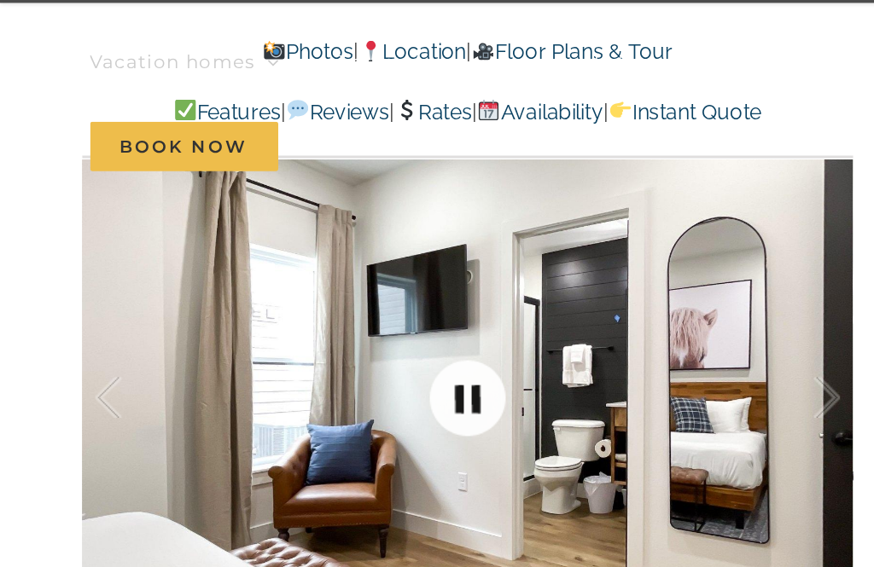
click at [303, 280] on link at bounding box center [305, 314] width 68 height 68
click at [300, 280] on link at bounding box center [305, 314] width 68 height 68
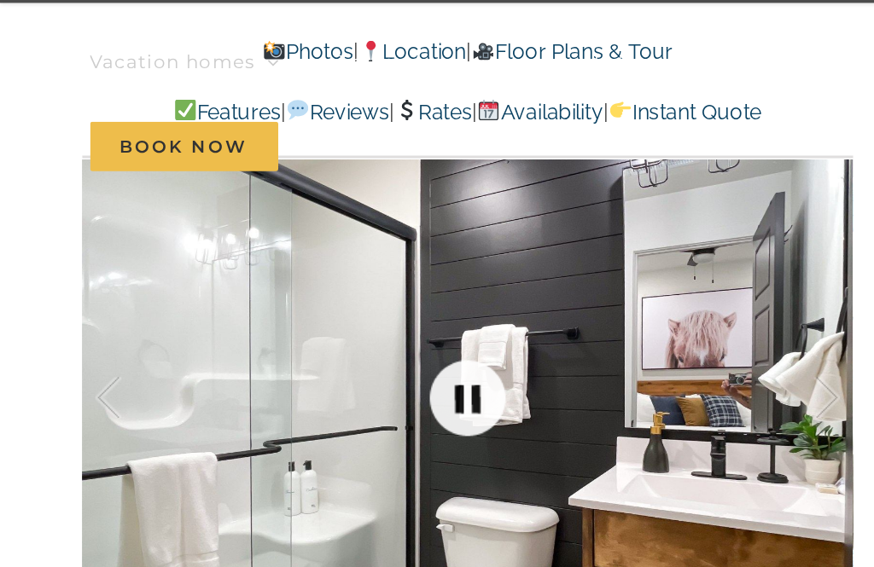
click at [301, 280] on link at bounding box center [305, 314] width 68 height 68
click at [296, 280] on link at bounding box center [305, 314] width 68 height 68
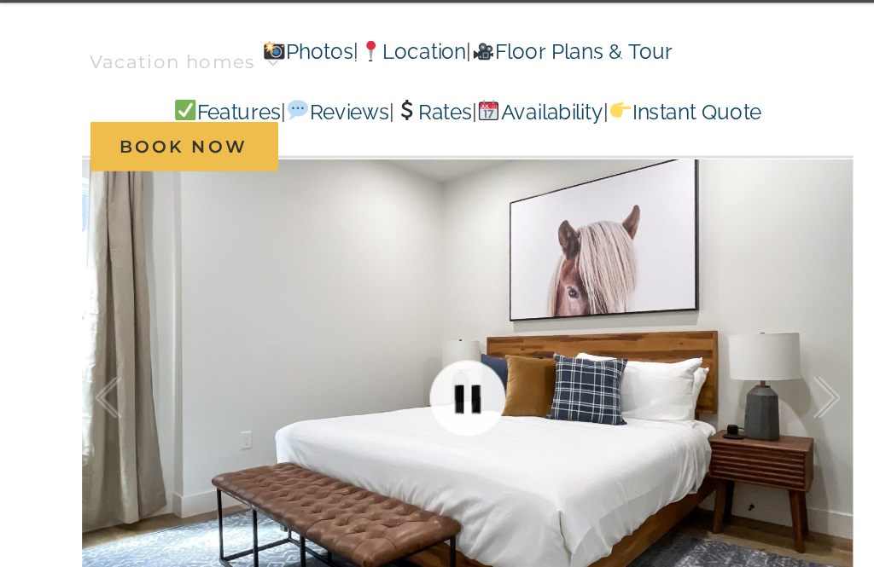
click at [313, 280] on link at bounding box center [305, 314] width 68 height 68
click at [301, 280] on link at bounding box center [305, 314] width 68 height 68
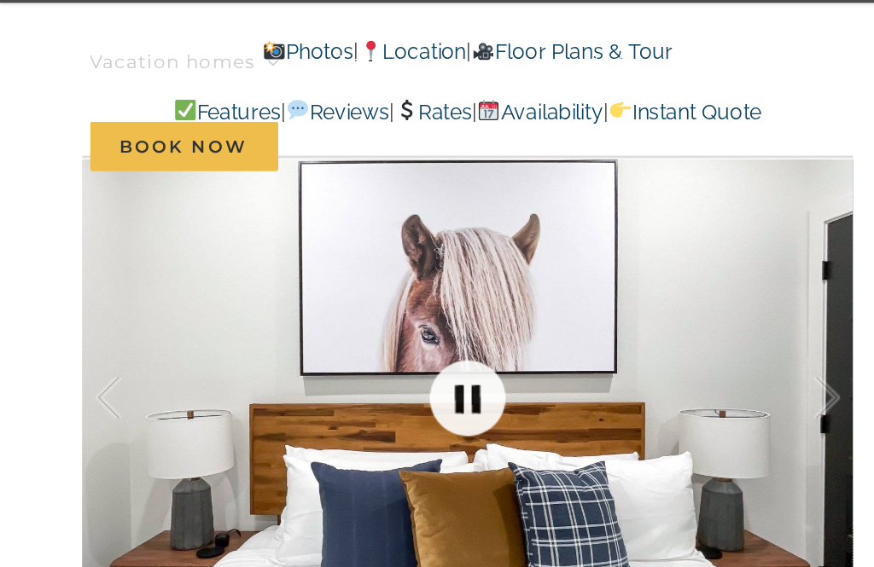
click at [297, 280] on link at bounding box center [305, 314] width 68 height 68
click at [304, 280] on link at bounding box center [305, 314] width 68 height 68
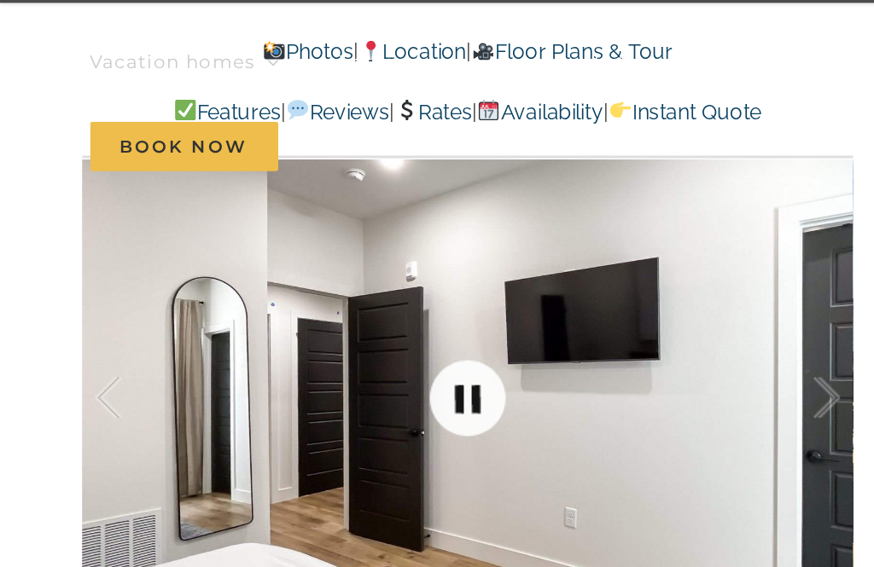
click at [305, 280] on link at bounding box center [305, 314] width 68 height 68
click at [294, 280] on link at bounding box center [305, 314] width 68 height 68
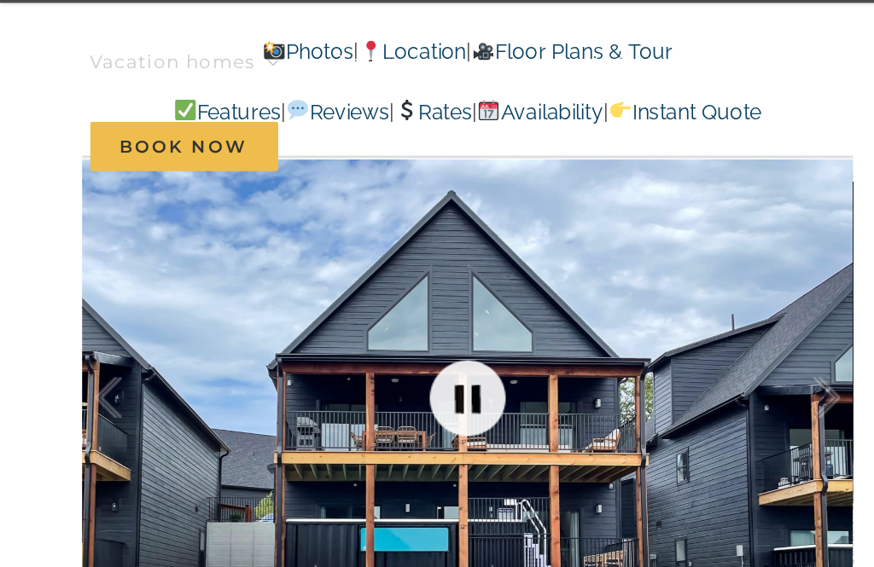
click at [309, 280] on link at bounding box center [305, 314] width 68 height 68
click at [305, 280] on link at bounding box center [305, 314] width 68 height 68
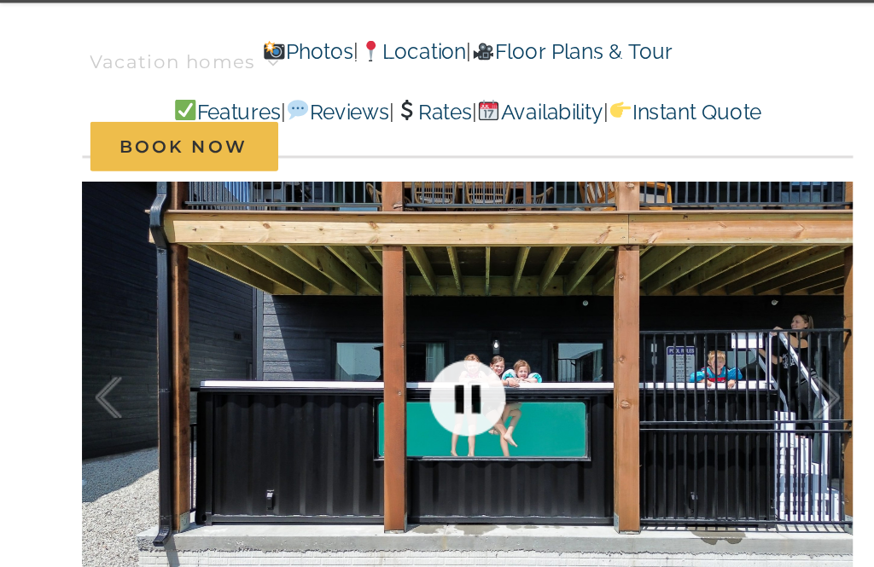
click at [308, 280] on link at bounding box center [305, 314] width 68 height 68
click at [300, 280] on link at bounding box center [305, 314] width 68 height 68
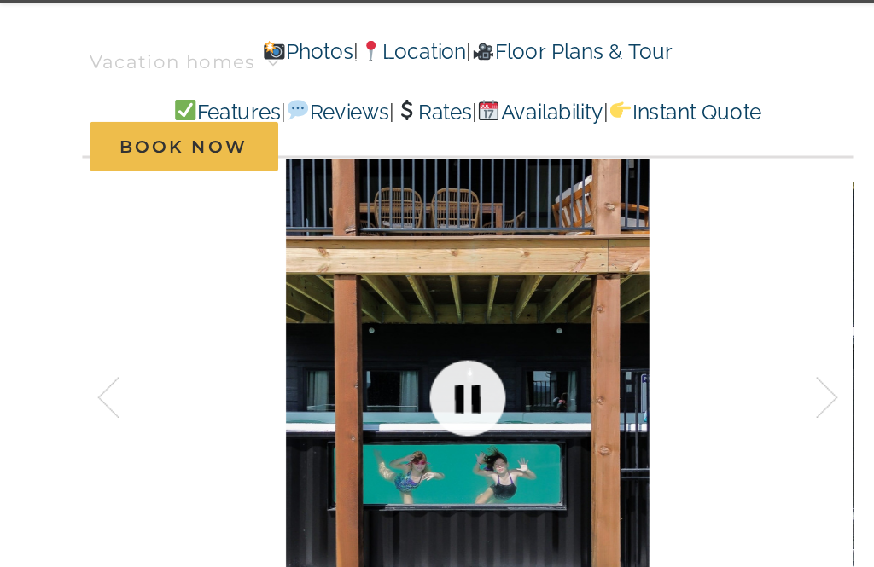
click at [303, 280] on link at bounding box center [305, 314] width 68 height 68
click at [299, 280] on link at bounding box center [305, 314] width 68 height 68
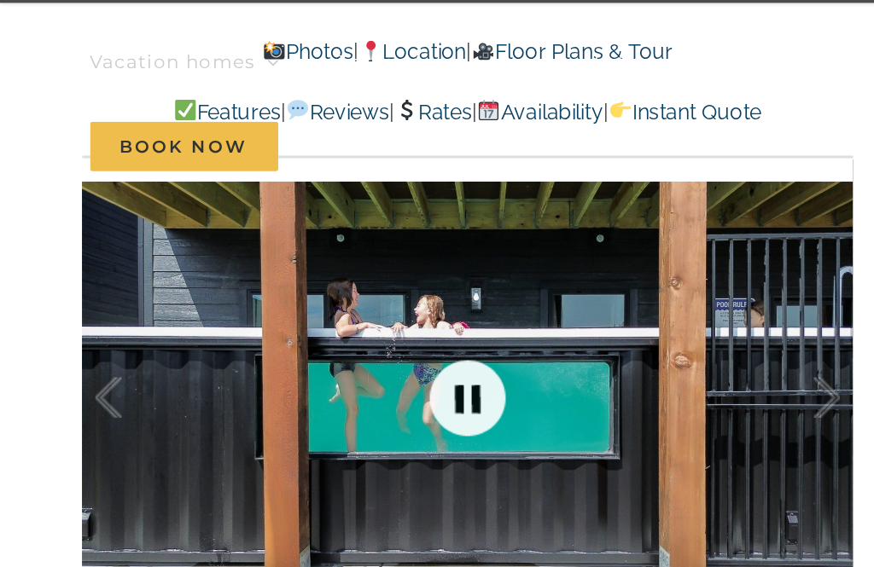
click at [302, 280] on link at bounding box center [305, 314] width 68 height 68
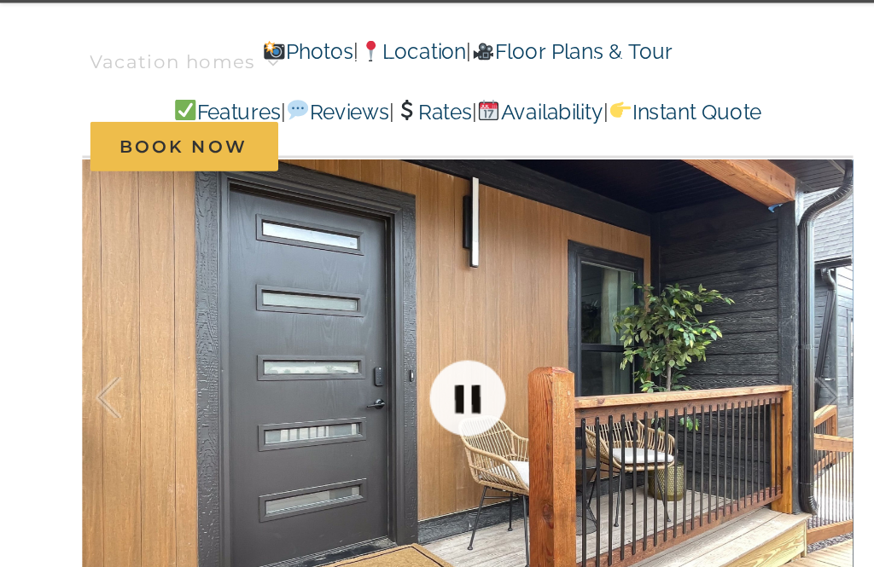
click at [301, 280] on link at bounding box center [305, 314] width 68 height 68
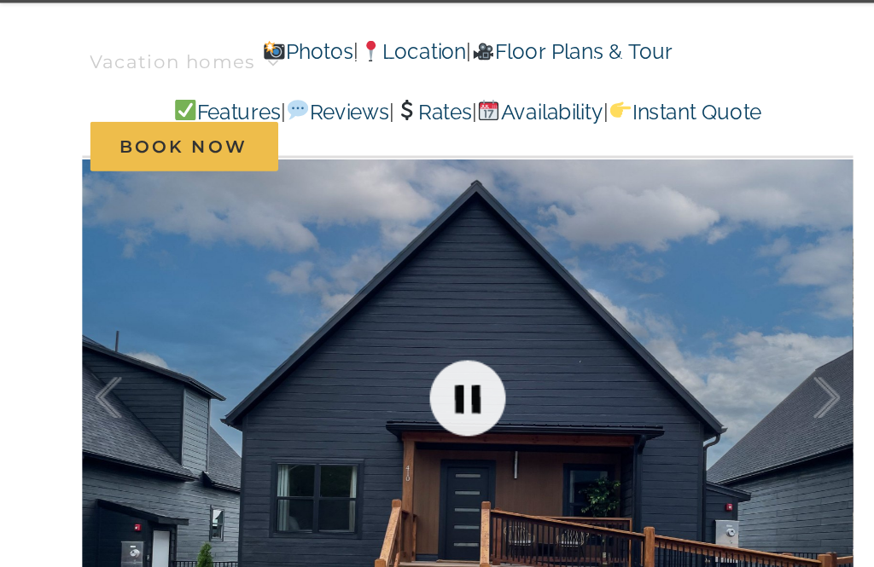
click at [305, 280] on link at bounding box center [305, 314] width 68 height 68
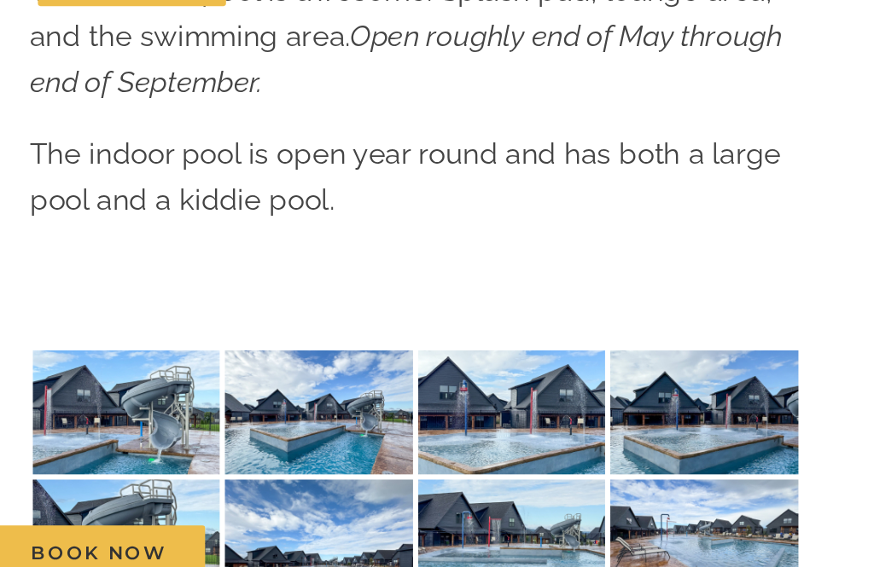
scroll to position [3965, 0]
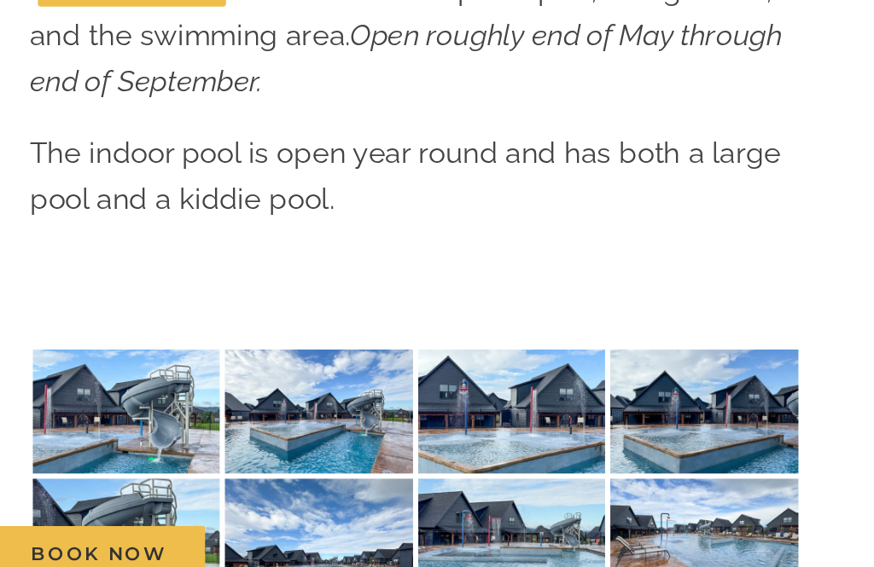
click at [78, 390] on img at bounding box center [116, 431] width 122 height 82
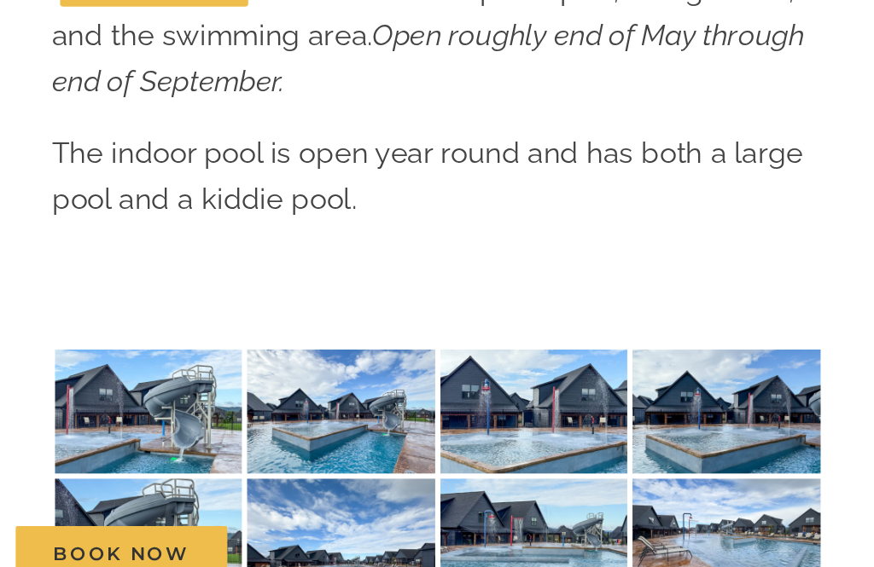
click at [206, 390] on img at bounding box center [242, 431] width 122 height 82
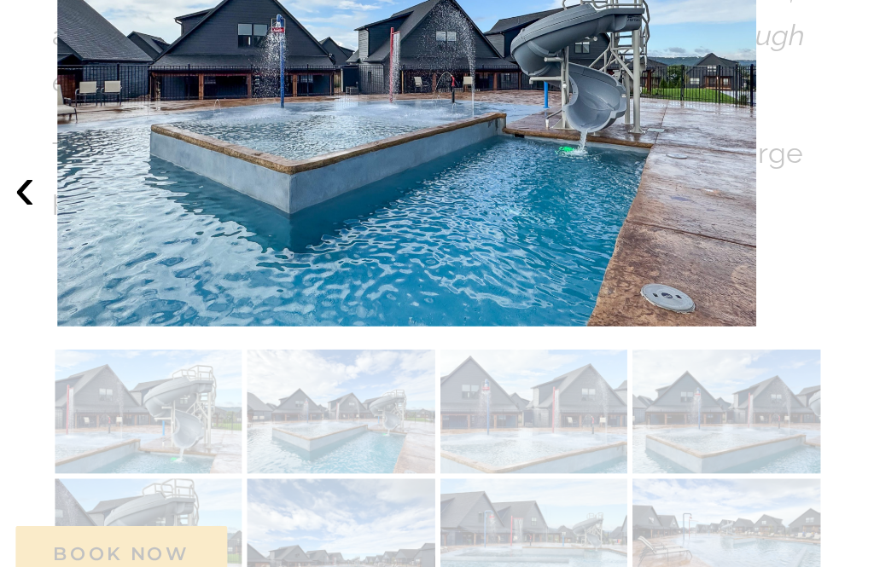
click at [324, 253] on div at bounding box center [437, 283] width 874 height 567
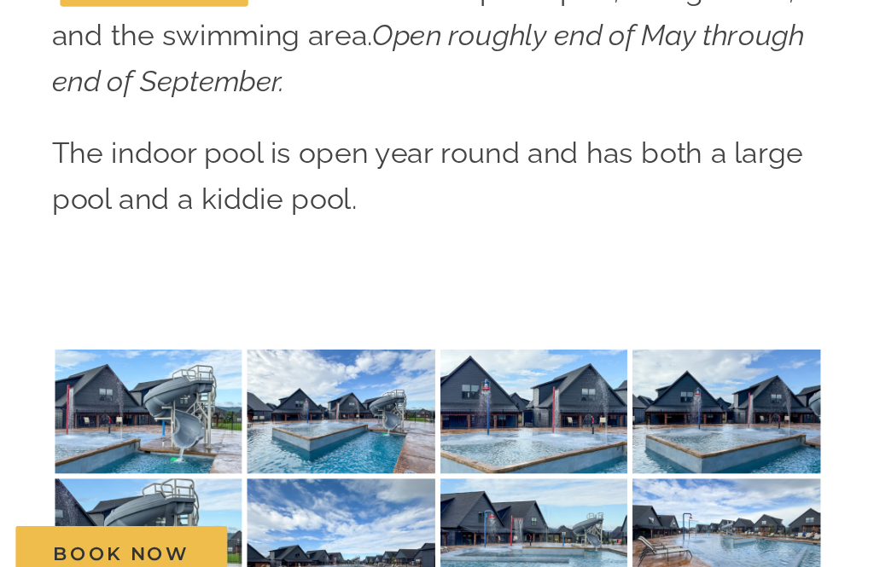
click at [328, 390] on img at bounding box center [368, 431] width 122 height 82
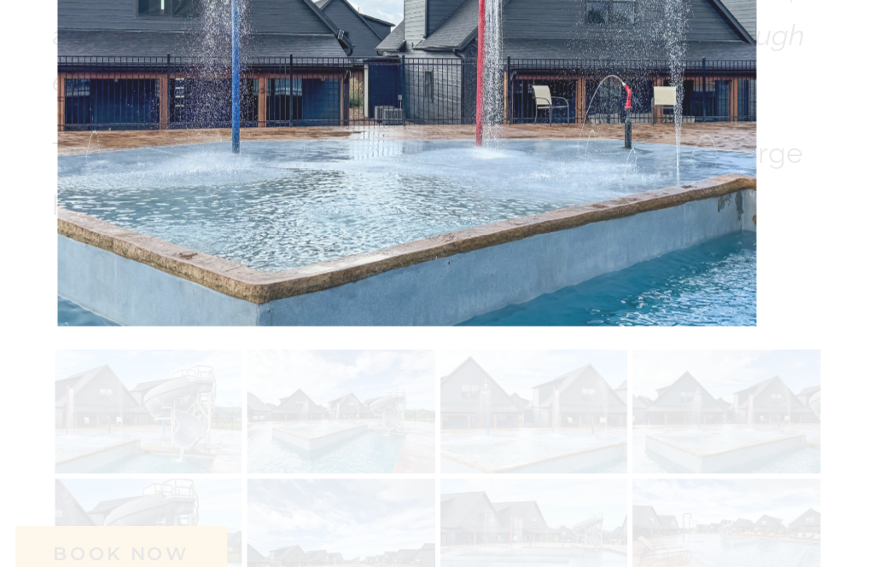
click at [480, 240] on div at bounding box center [437, 283] width 874 height 567
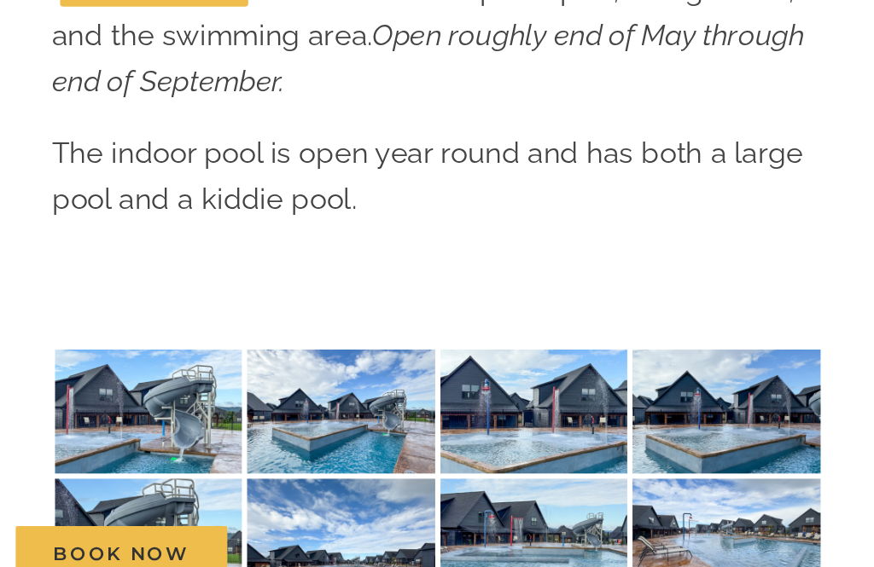
click at [487, 390] on img at bounding box center [494, 431] width 122 height 82
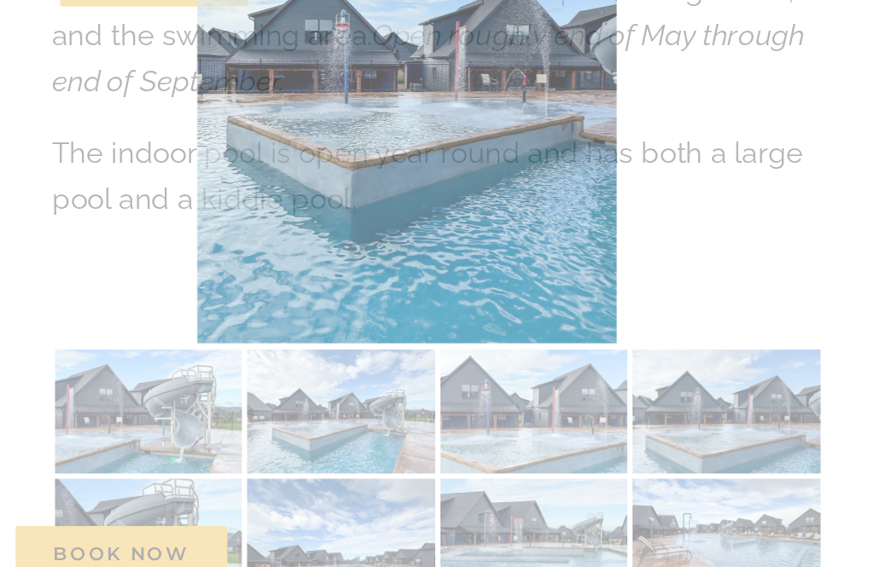
click at [73, 334] on div at bounding box center [437, 283] width 874 height 567
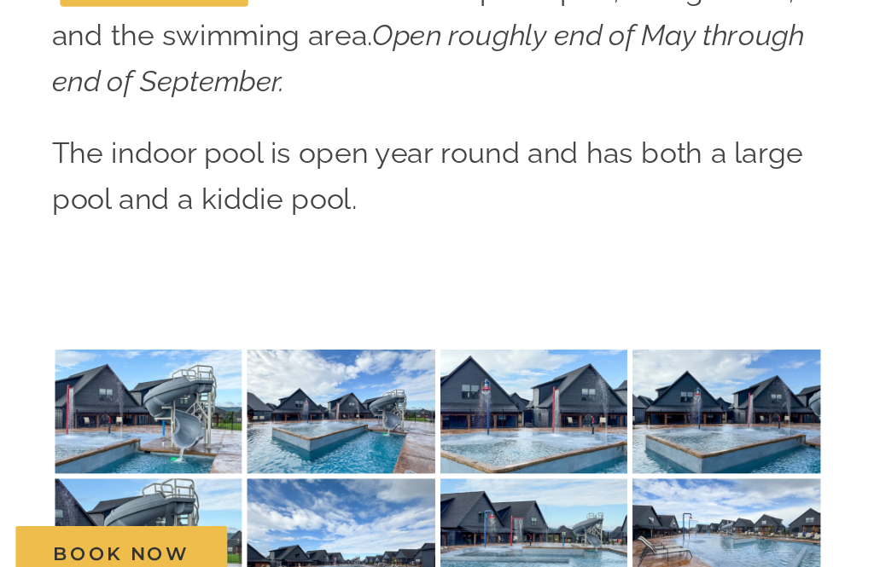
click at [210, 474] on img at bounding box center [242, 515] width 122 height 82
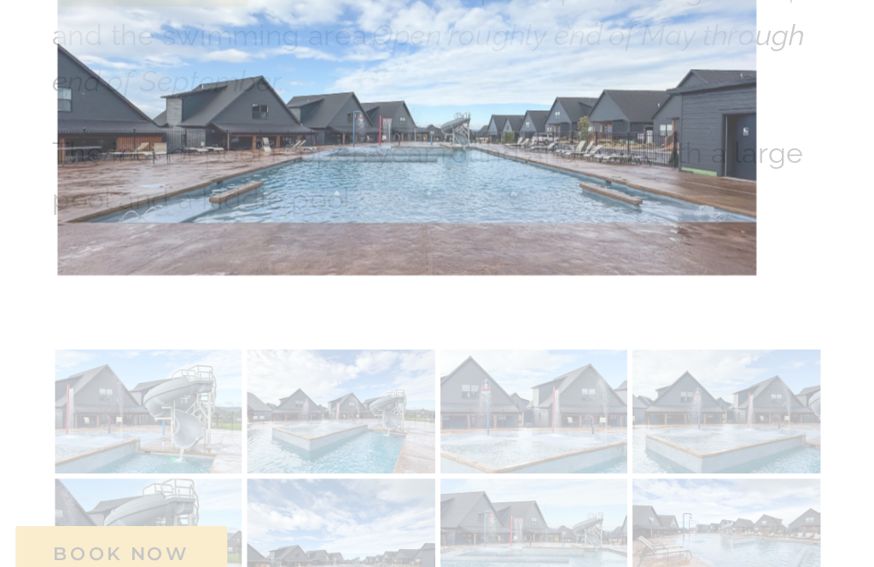
click at [330, 315] on div at bounding box center [437, 283] width 874 height 567
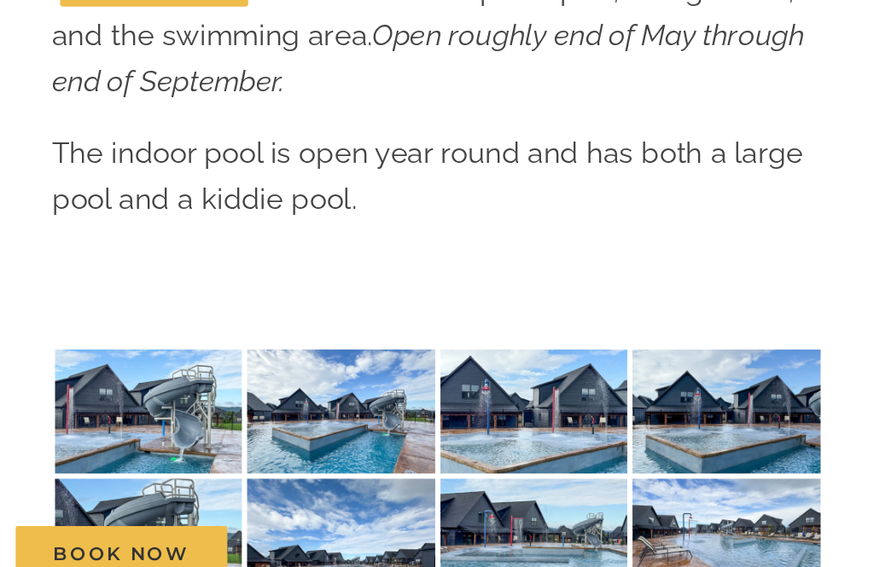
click at [333, 474] on img at bounding box center [368, 515] width 122 height 82
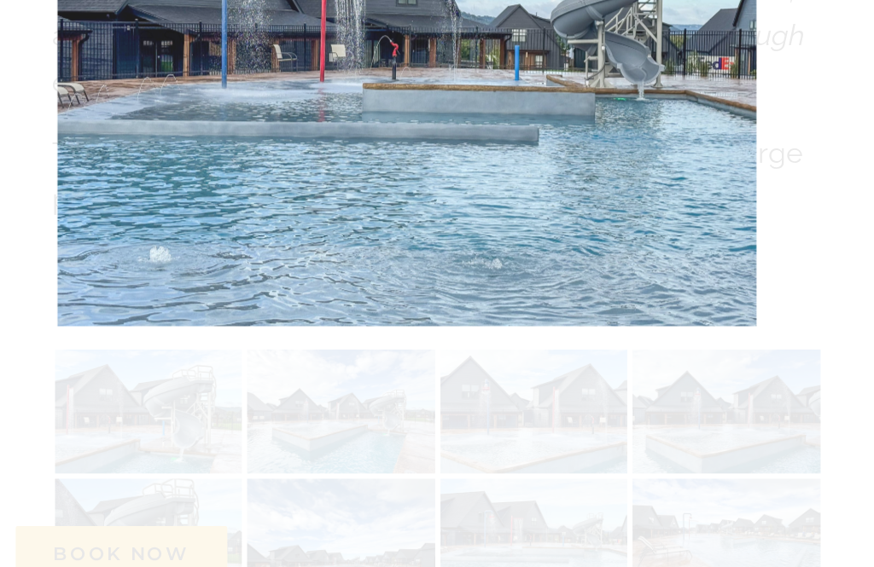
click at [486, 293] on div at bounding box center [437, 283] width 874 height 567
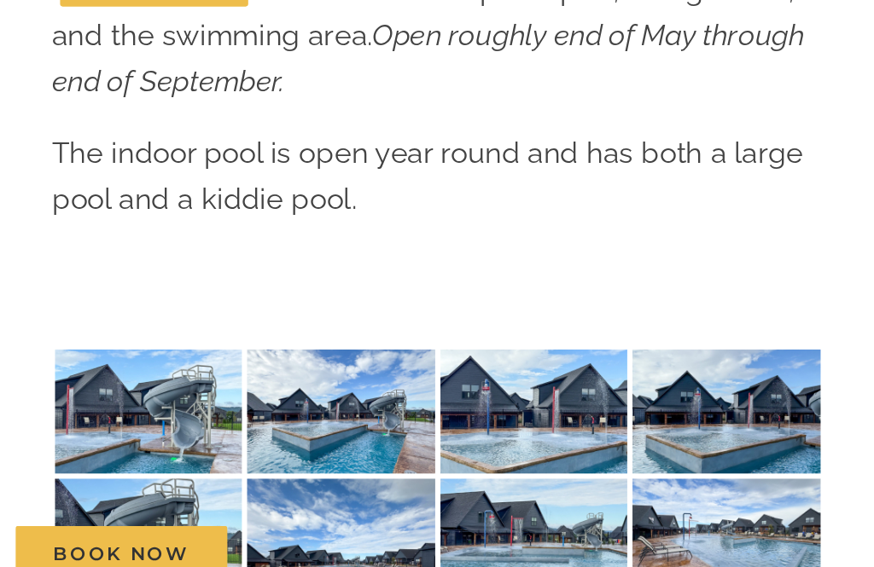
click at [492, 474] on img at bounding box center [494, 515] width 122 height 82
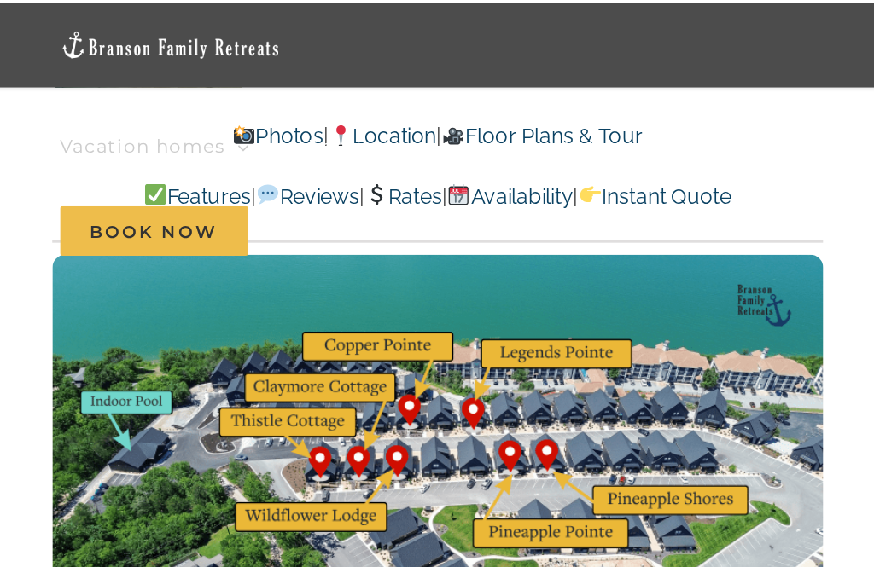
scroll to position [4528, 0]
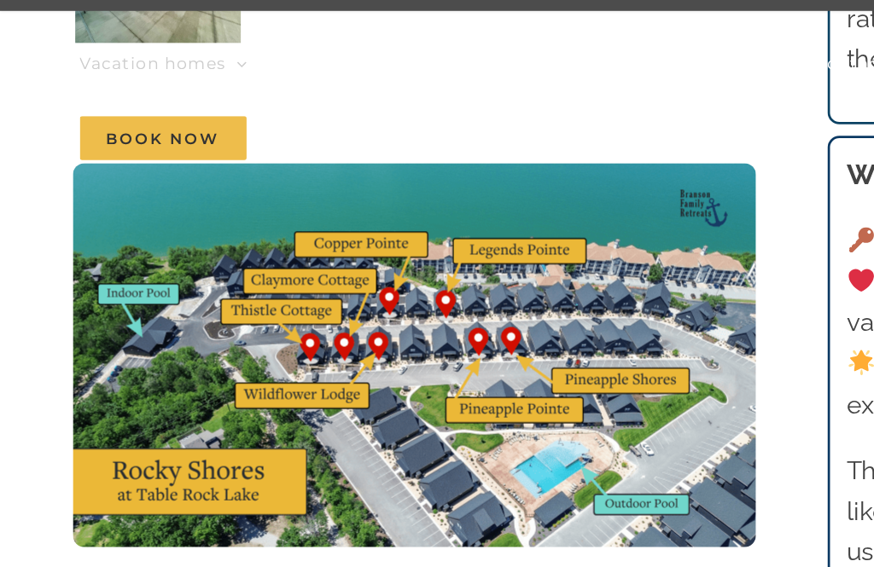
click at [69, 168] on img at bounding box center [305, 309] width 503 height 283
